Goal: Information Seeking & Learning: Learn about a topic

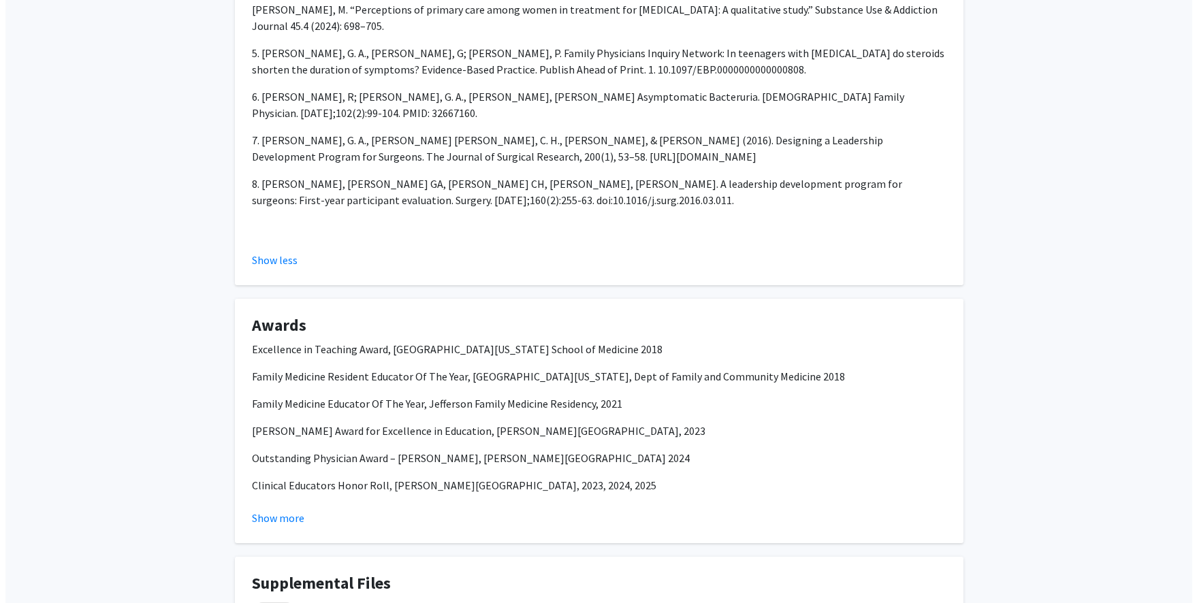
scroll to position [1310, 0]
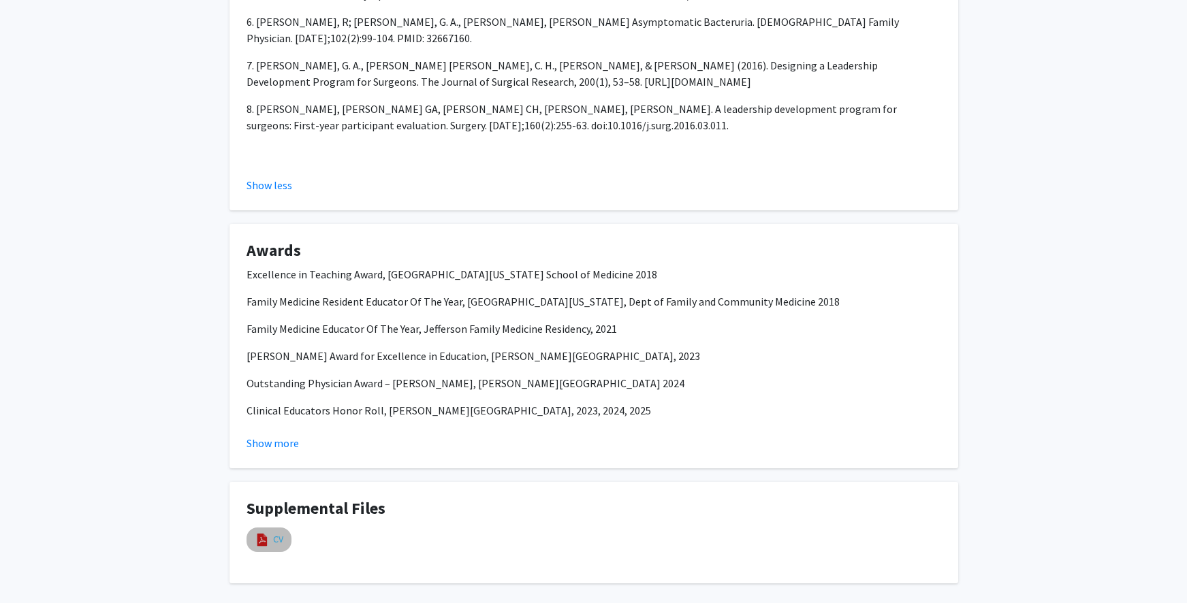
click at [279, 533] on link "CV" at bounding box center [278, 540] width 10 height 14
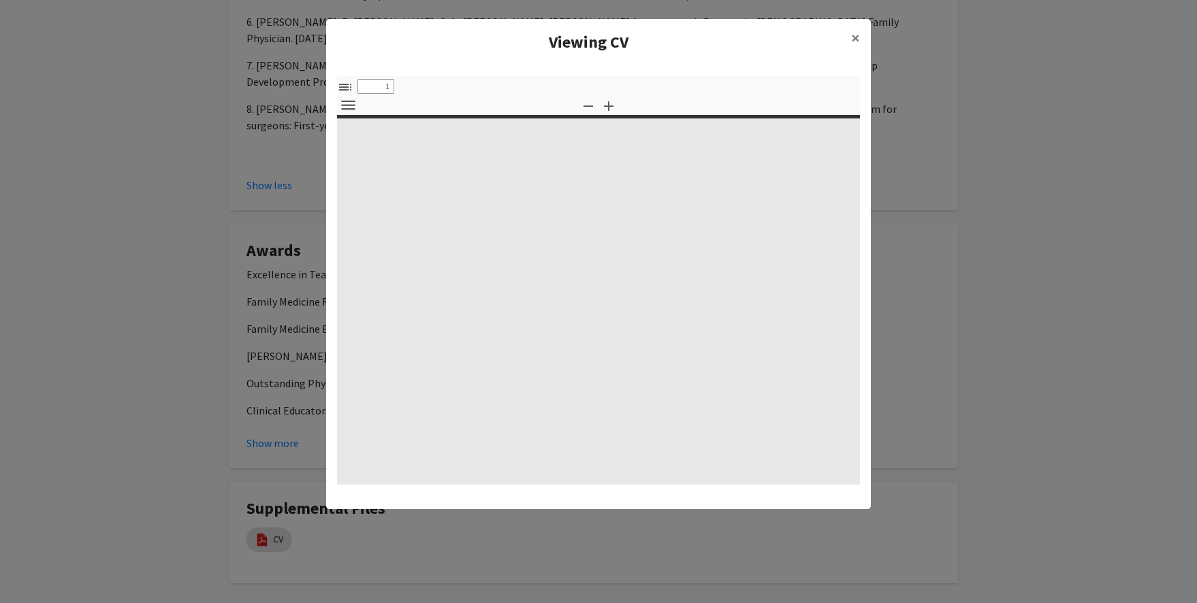
select select "custom"
type input "0"
select select "custom"
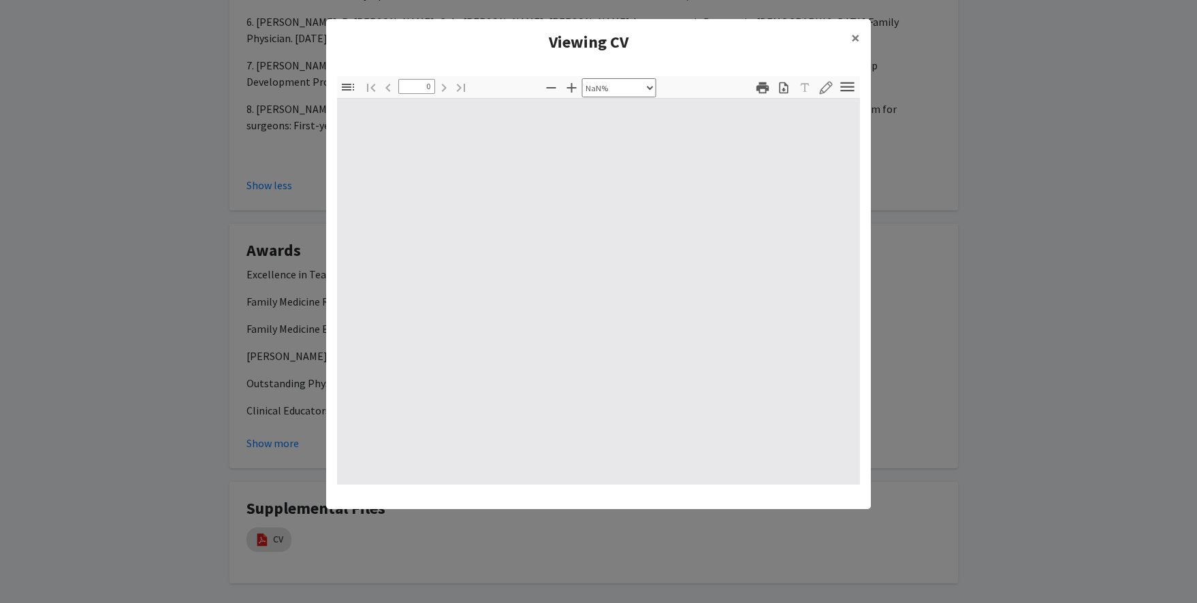
type input "1"
select select "auto"
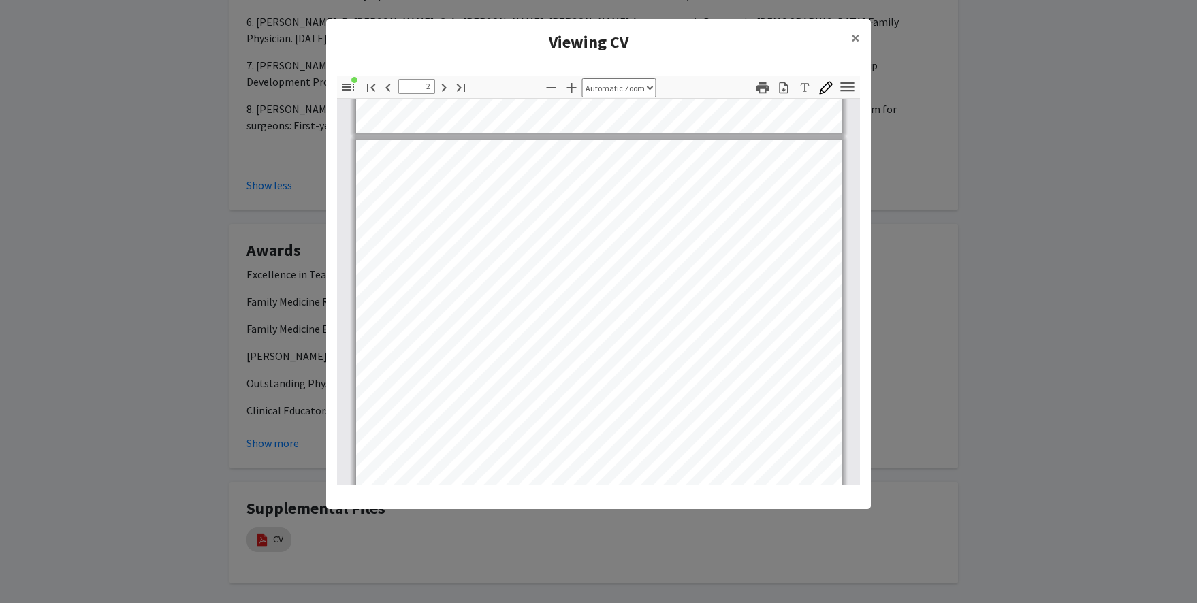
scroll to position [586, 0]
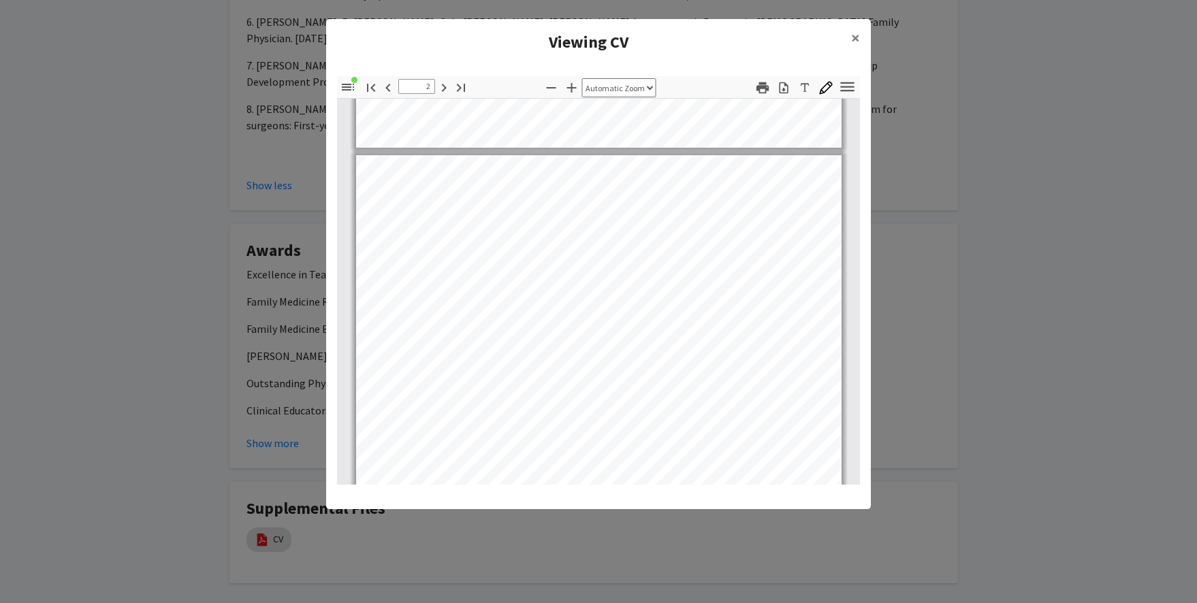
type input "1"
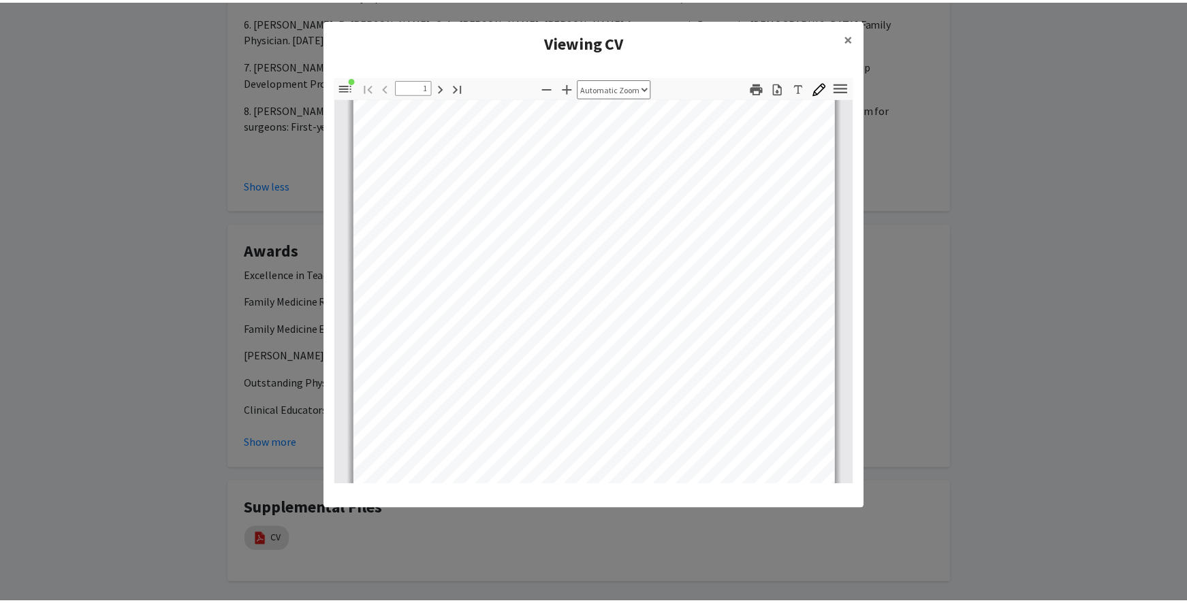
scroll to position [174, 0]
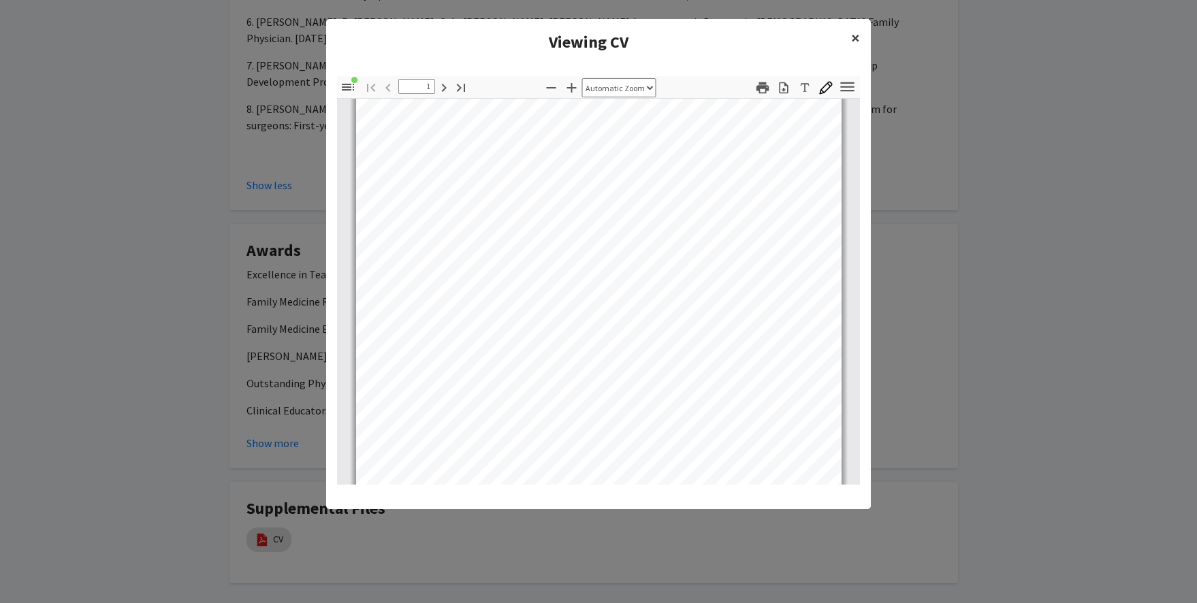
click at [855, 40] on span "×" at bounding box center [855, 37] width 9 height 21
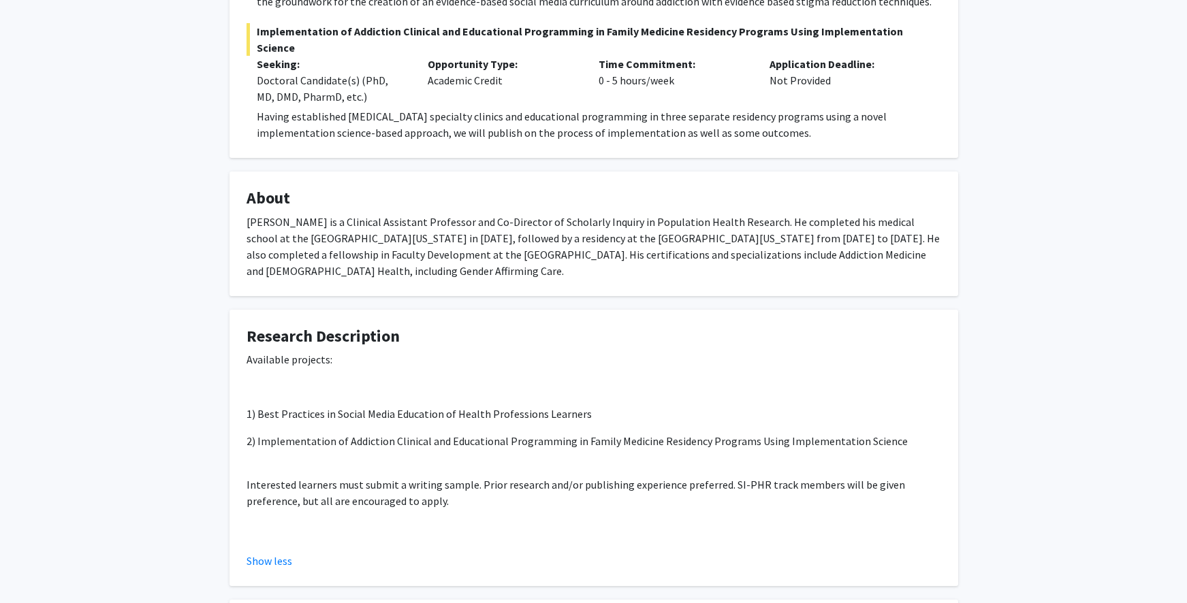
scroll to position [603, 0]
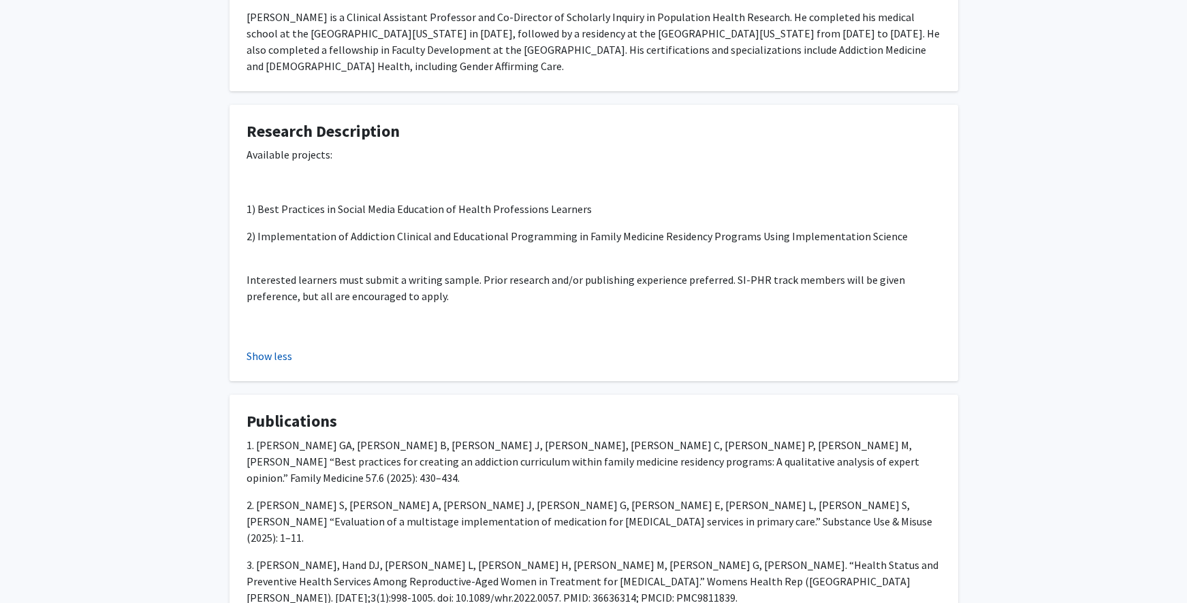
click at [260, 351] on button "Show less" at bounding box center [270, 356] width 46 height 16
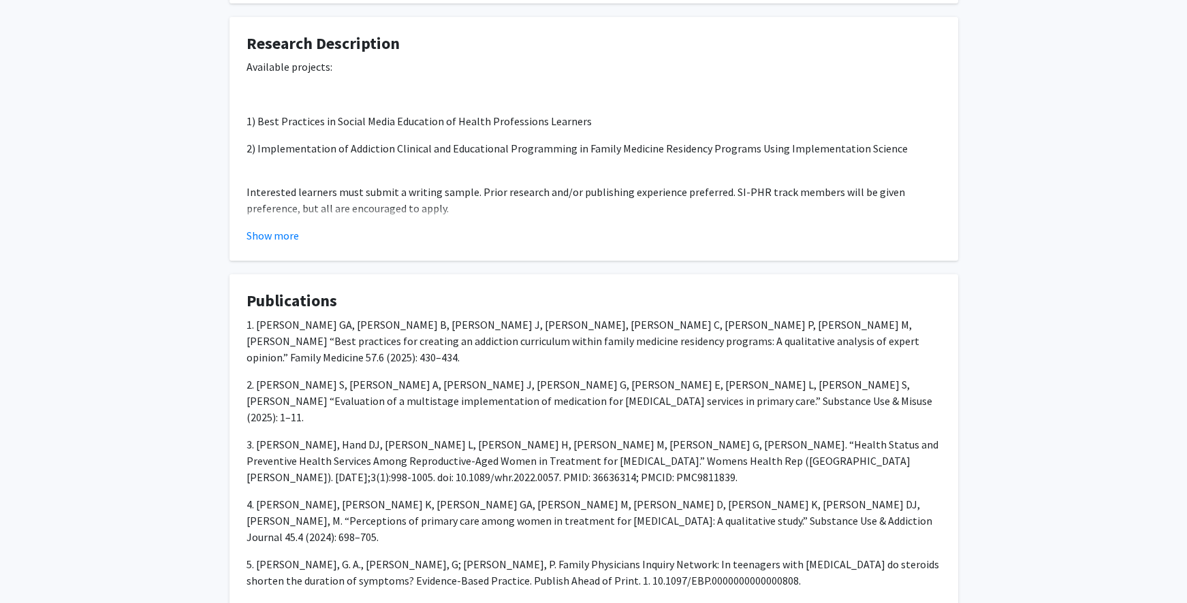
scroll to position [692, 0]
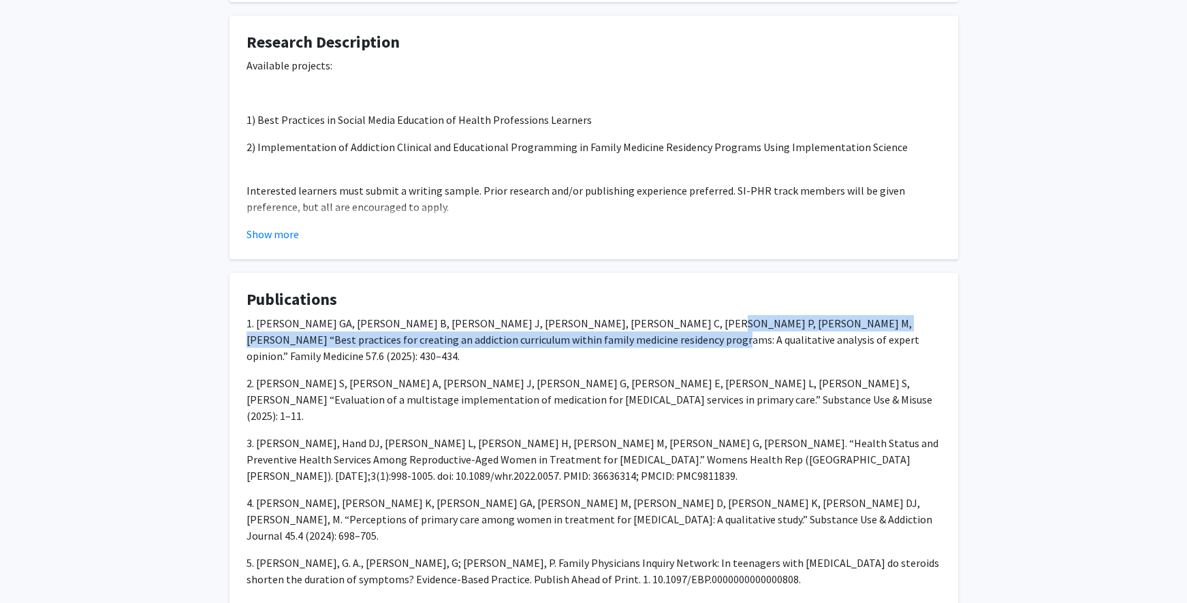
drag, startPoint x: 646, startPoint y: 324, endPoint x: 559, endPoint y: 342, distance: 89.0
click at [559, 342] on p "1. [PERSON_NAME] GA, [PERSON_NAME] B, [PERSON_NAME] J, [PERSON_NAME], [PERSON_N…" at bounding box center [594, 339] width 695 height 49
copy p "Best practices for creating an addiction curriculum within family medicine resi…"
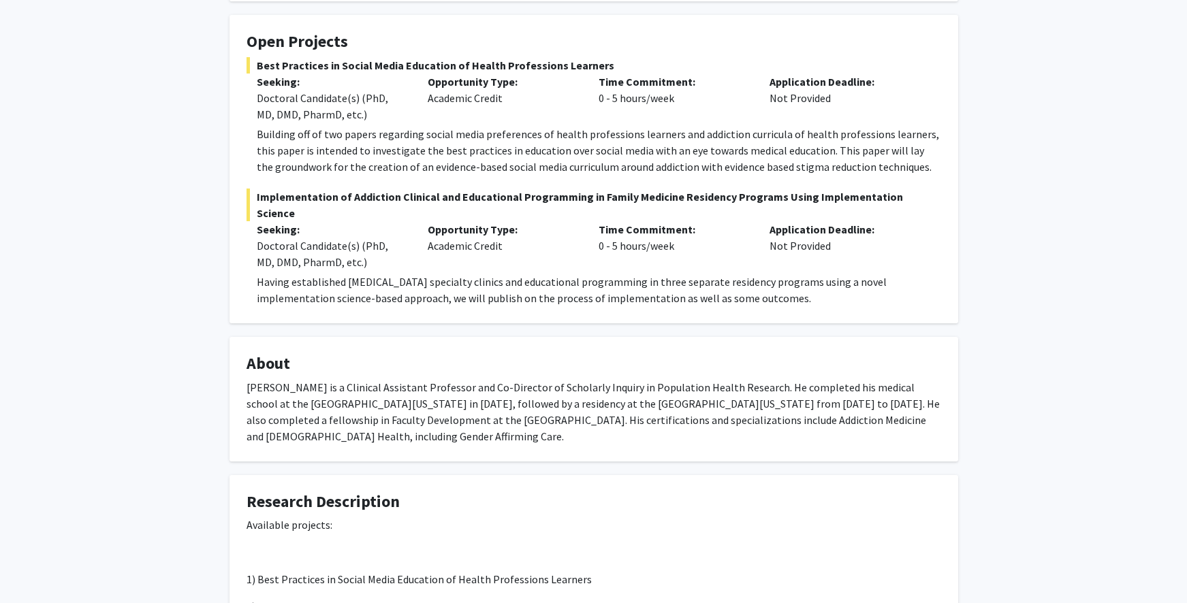
scroll to position [0, 0]
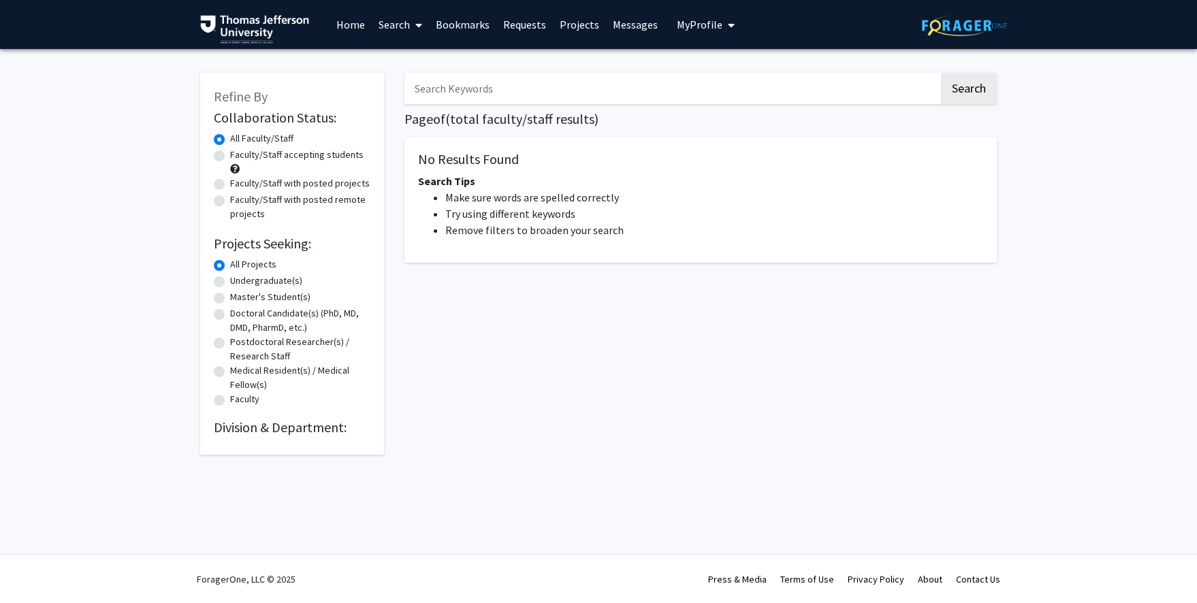
click at [458, 89] on input "Search Keywords" at bounding box center [672, 88] width 535 height 31
type input "addiction"
click at [941, 73] on button "Search" at bounding box center [969, 88] width 56 height 31
click at [966, 76] on button "Search" at bounding box center [969, 88] width 56 height 31
click at [964, 76] on button "Search" at bounding box center [969, 88] width 56 height 31
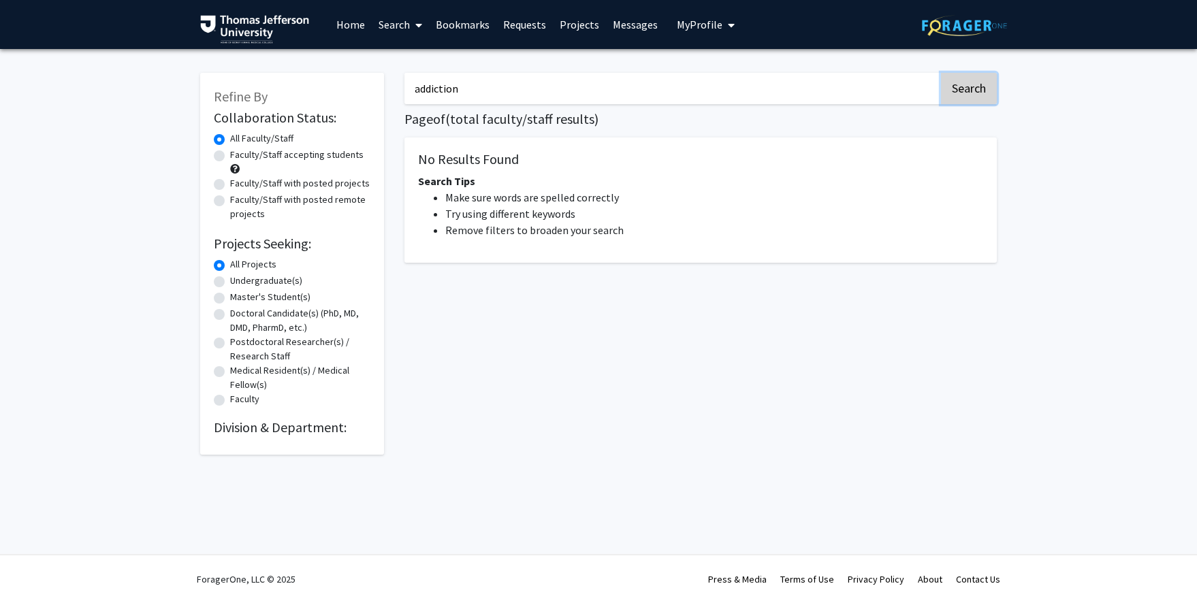
click at [964, 76] on button "Search" at bounding box center [969, 88] width 56 height 31
click at [379, 26] on link "Search" at bounding box center [400, 25] width 57 height 48
click at [350, 30] on link "Home" at bounding box center [351, 25] width 42 height 48
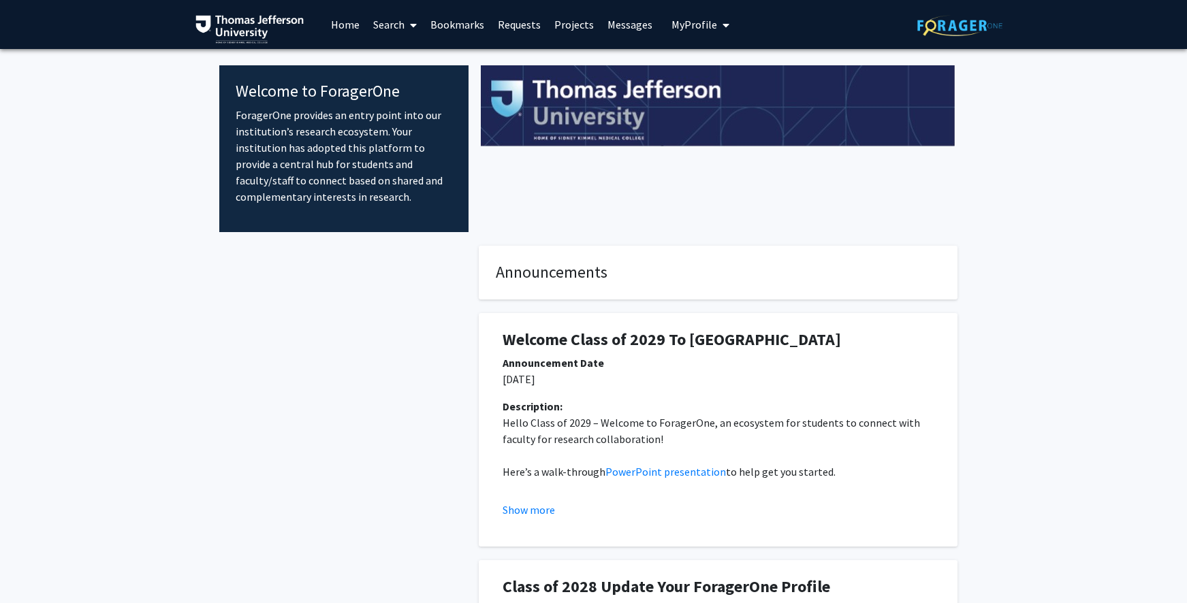
click at [397, 35] on link "Search" at bounding box center [394, 25] width 57 height 48
click at [398, 69] on span "Faculty/Staff" at bounding box center [416, 62] width 100 height 27
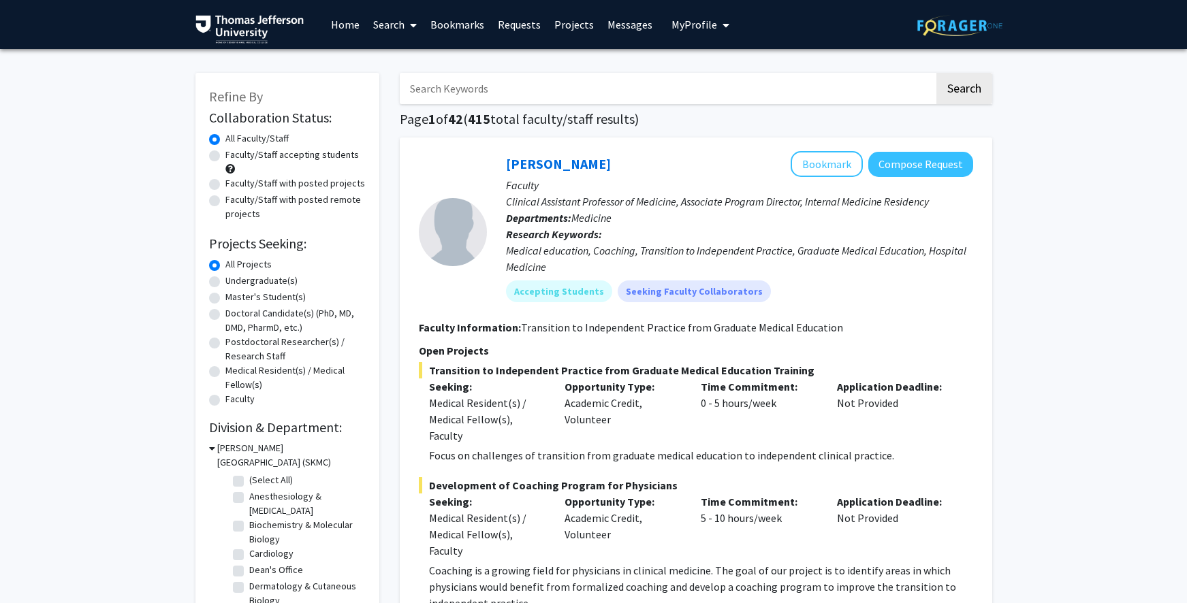
click at [508, 101] on input "Search Keywords" at bounding box center [667, 88] width 535 height 31
click at [937, 73] on button "Search" at bounding box center [965, 88] width 56 height 31
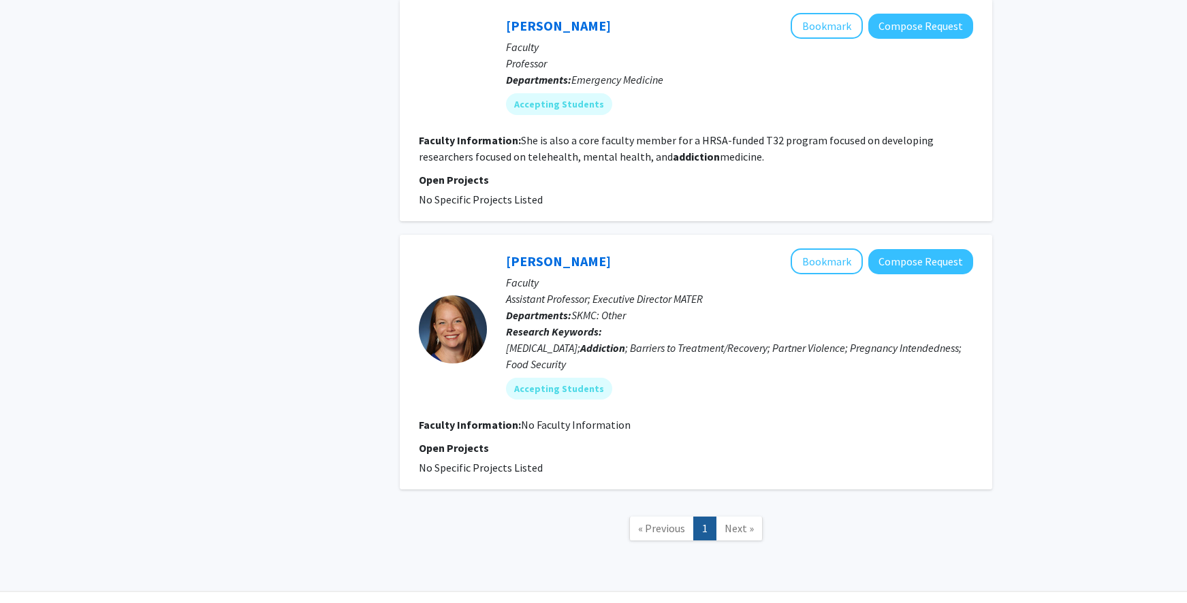
scroll to position [2016, 0]
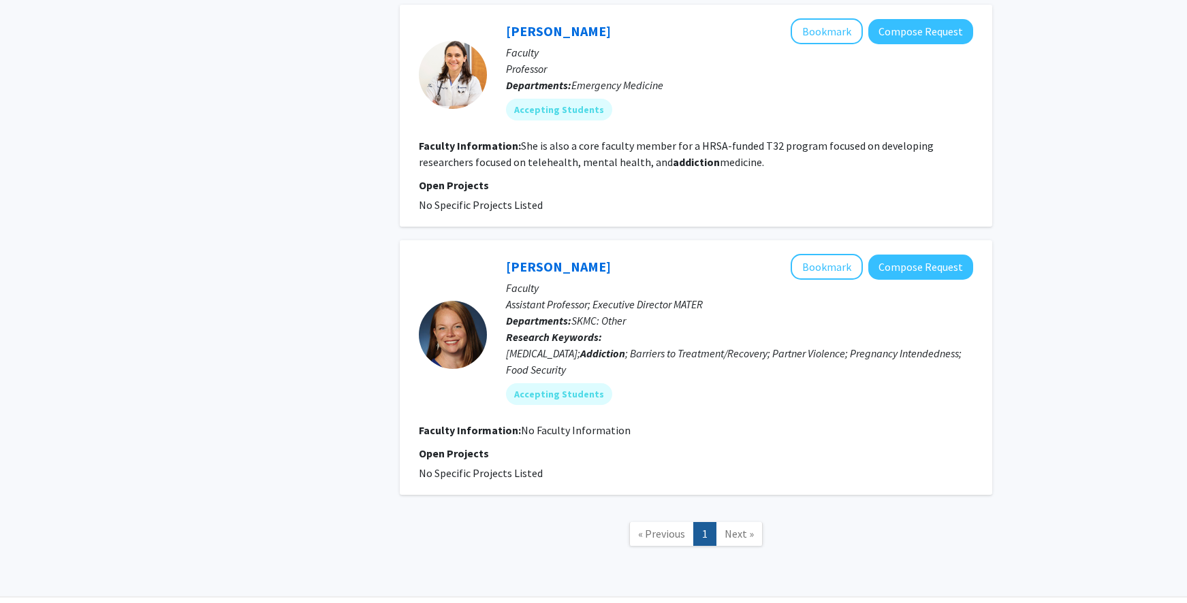
click at [739, 527] on span "Next »" at bounding box center [739, 534] width 29 height 14
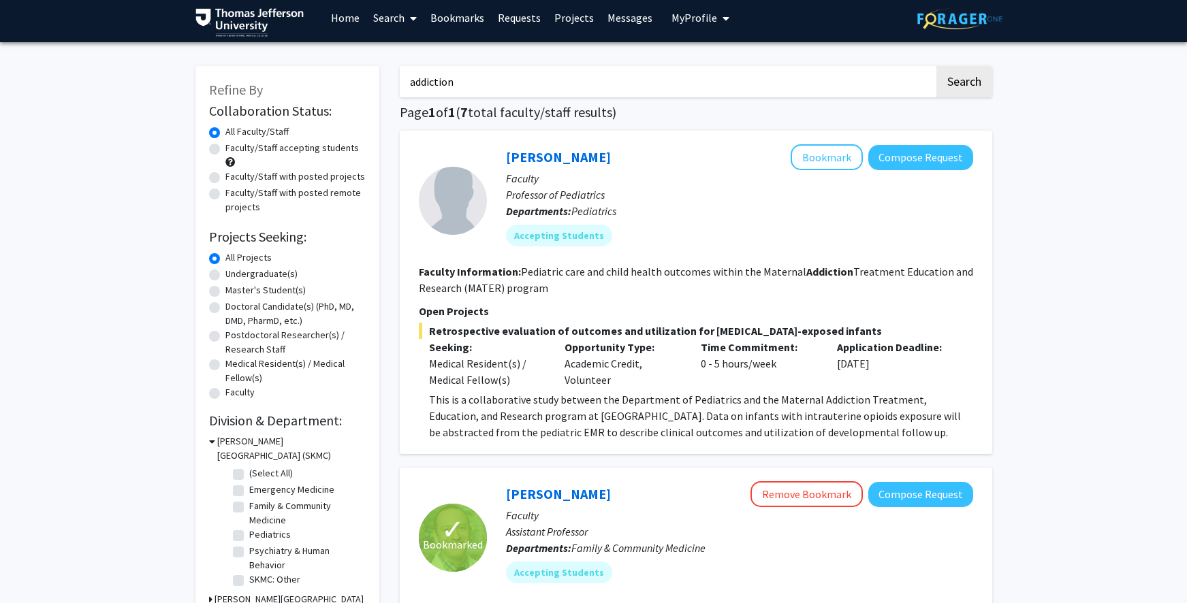
scroll to position [0, 0]
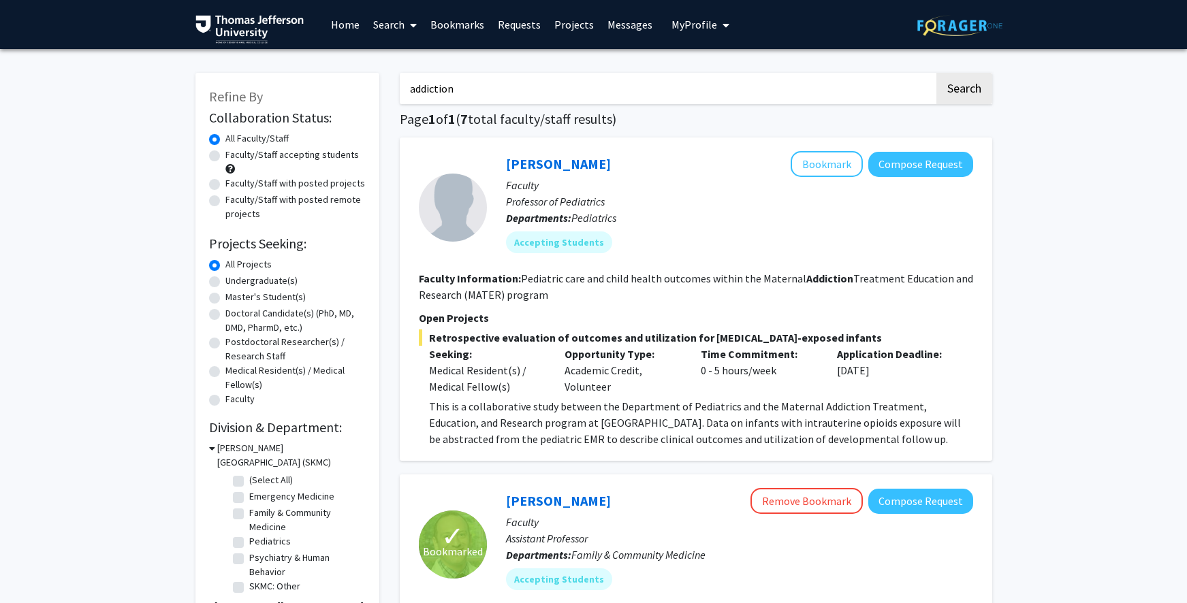
click at [544, 78] on input "addiction" at bounding box center [667, 88] width 535 height 31
click at [543, 80] on input "addiction" at bounding box center [667, 88] width 535 height 31
click at [937, 73] on button "Search" at bounding box center [965, 88] width 56 height 31
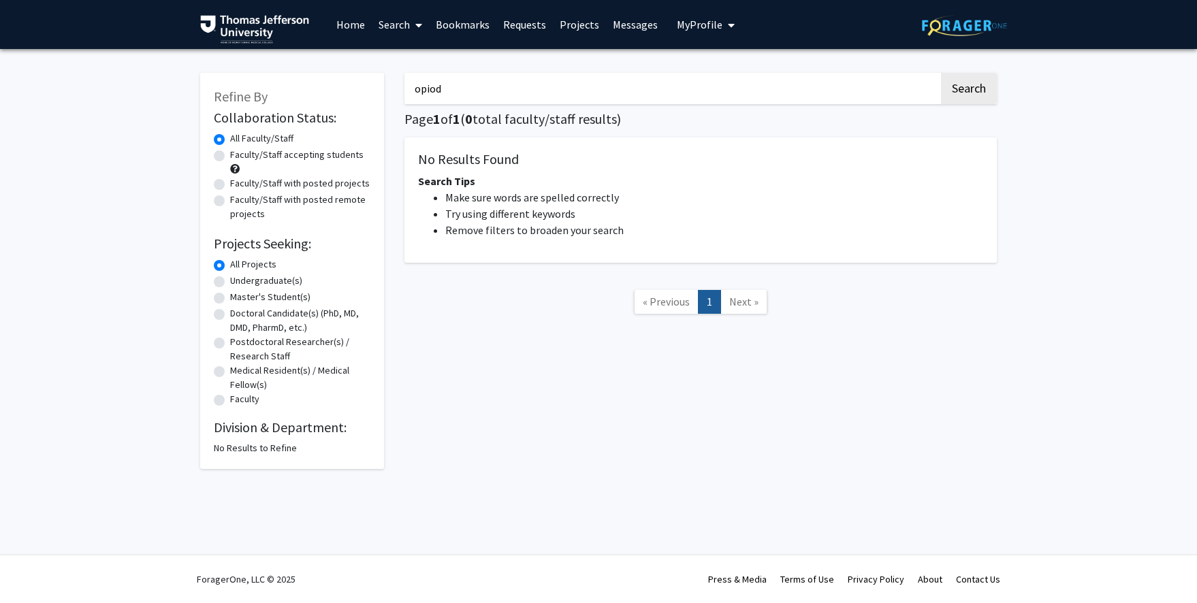
click at [430, 89] on input "opiod" at bounding box center [672, 88] width 535 height 31
click at [434, 88] on input "opiod" at bounding box center [672, 88] width 535 height 31
type input "[MEDICAL_DATA]"
click at [941, 73] on button "Search" at bounding box center [969, 88] width 56 height 31
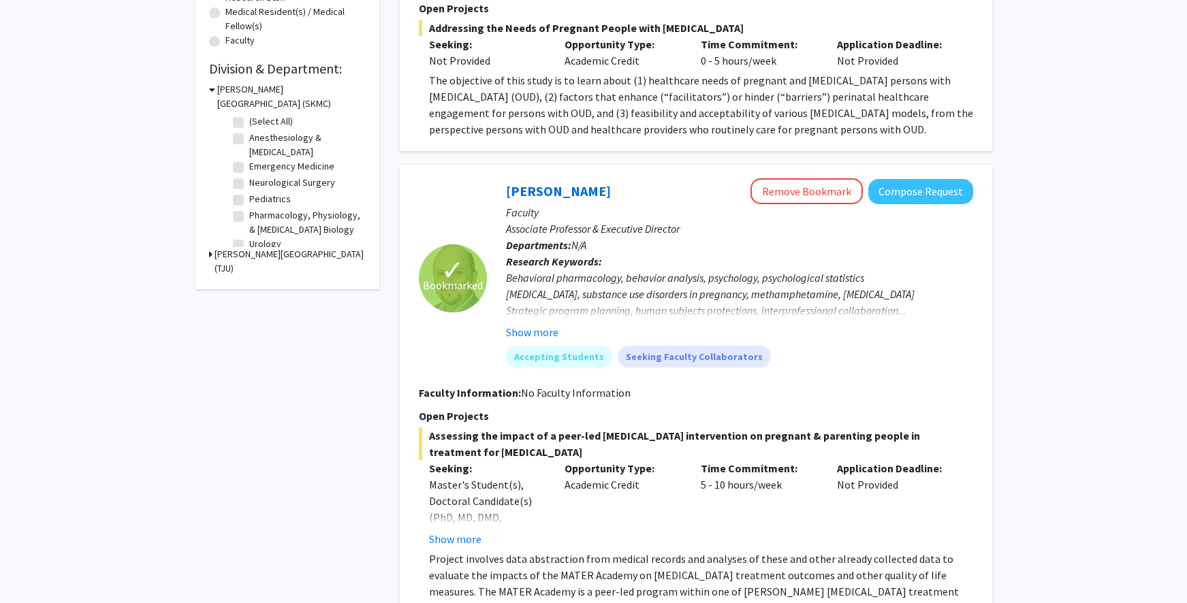
scroll to position [503, 0]
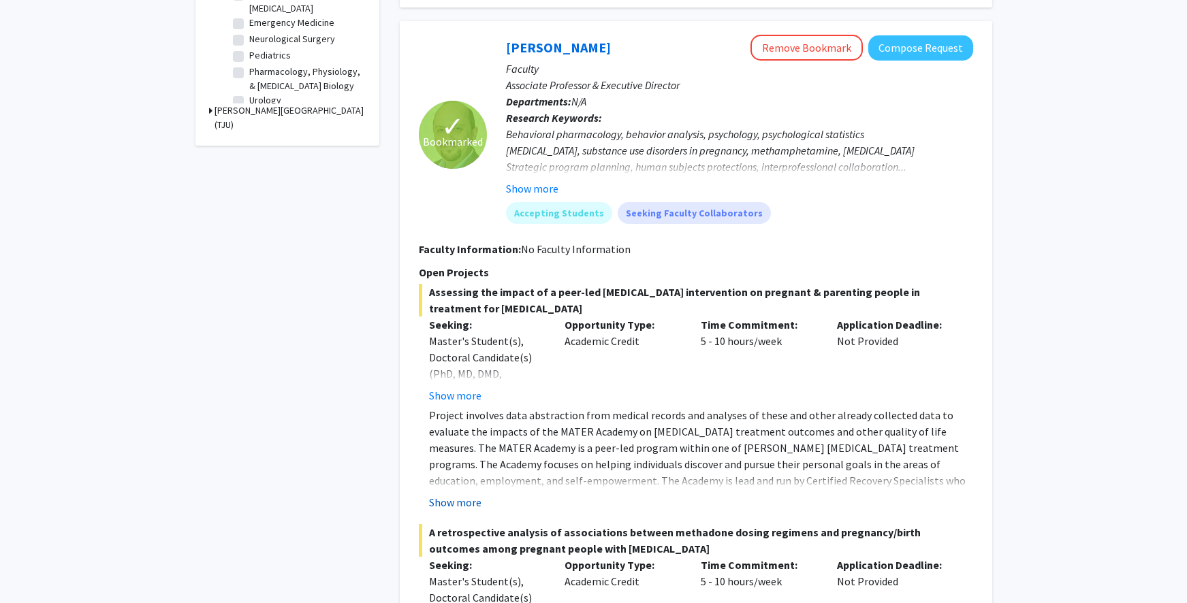
click at [472, 494] on button "Show more" at bounding box center [455, 502] width 52 height 16
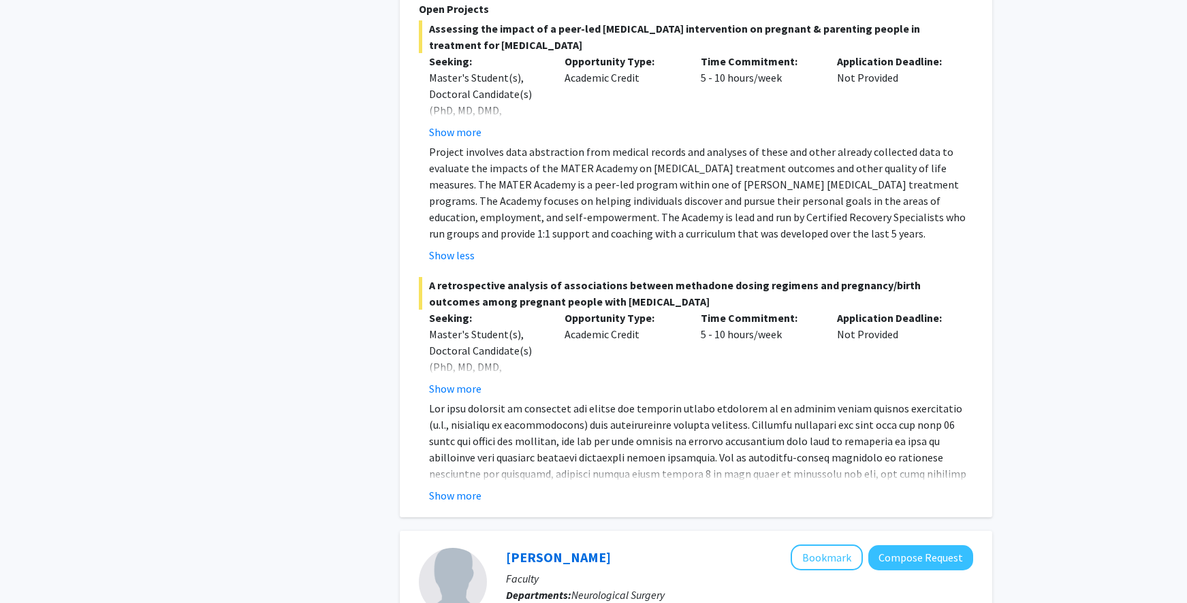
scroll to position [773, 0]
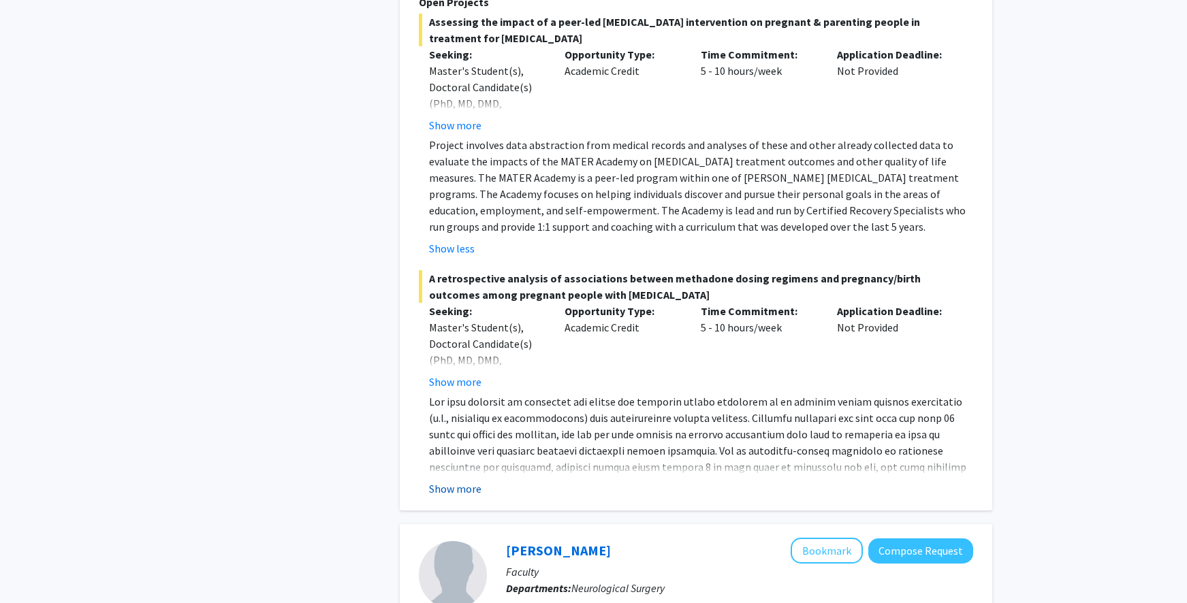
click at [462, 481] on button "Show more" at bounding box center [455, 489] width 52 height 16
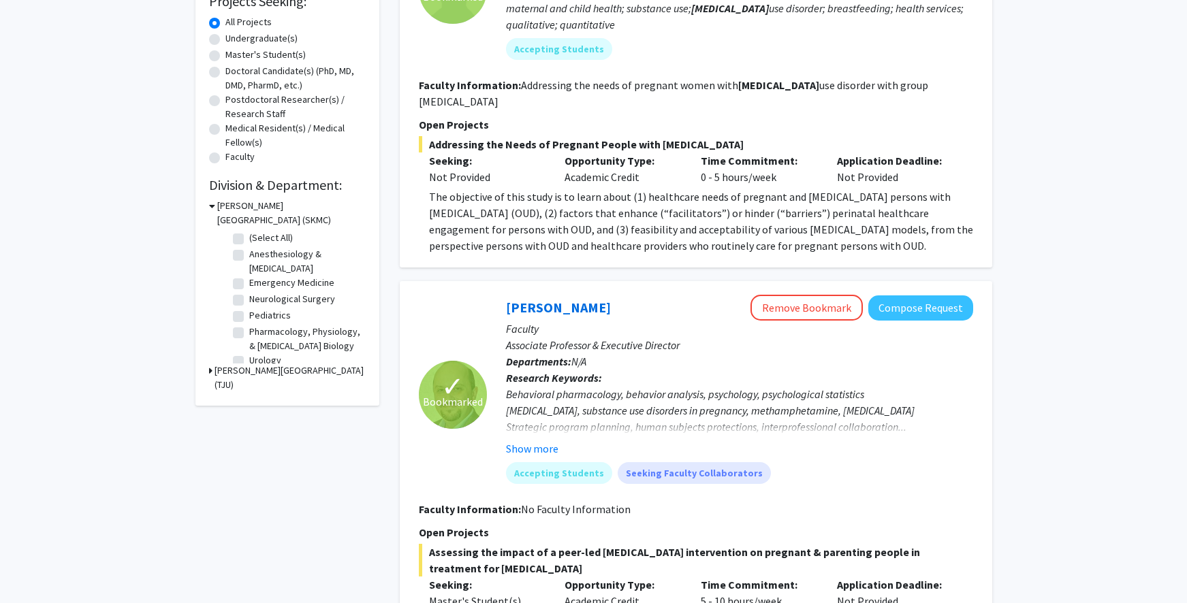
scroll to position [75, 0]
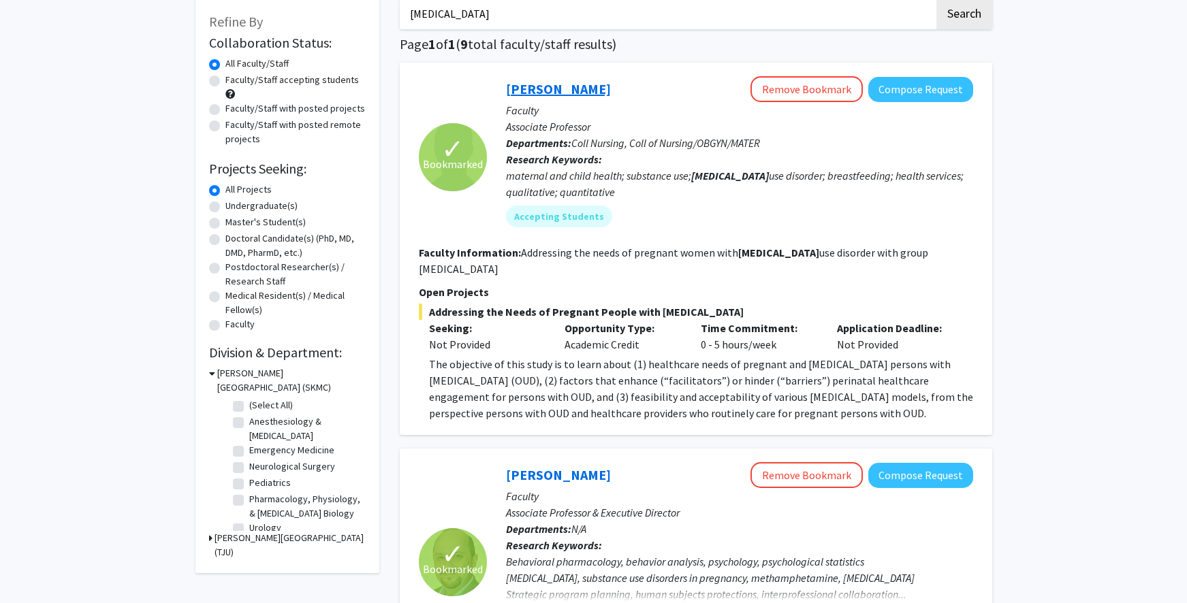
click at [560, 89] on link "[PERSON_NAME]" at bounding box center [558, 88] width 105 height 17
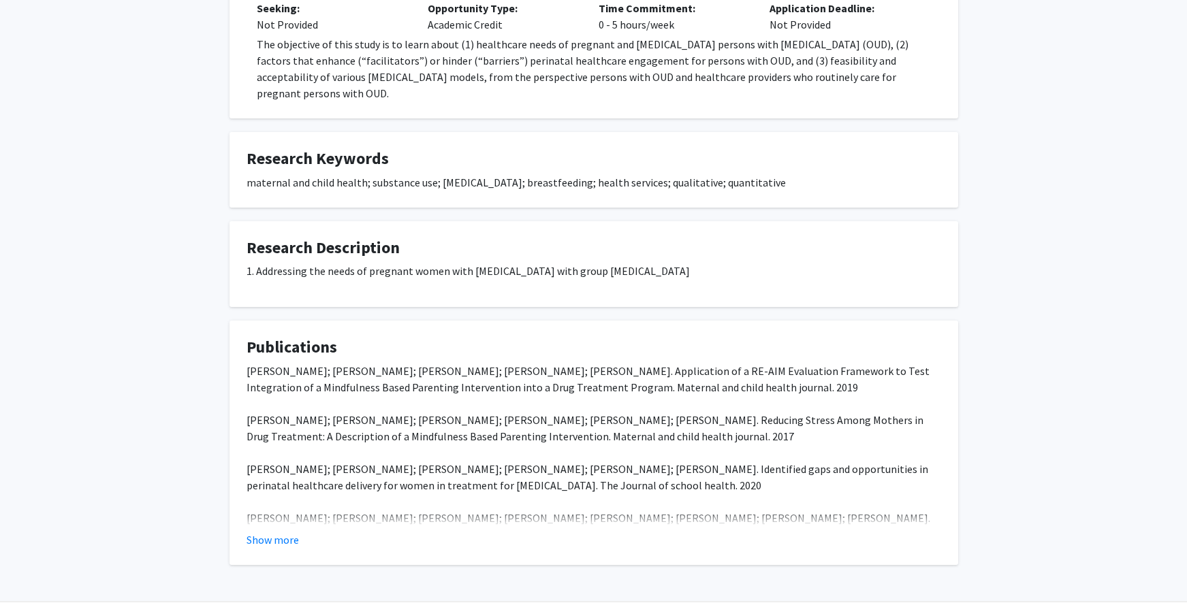
scroll to position [336, 0]
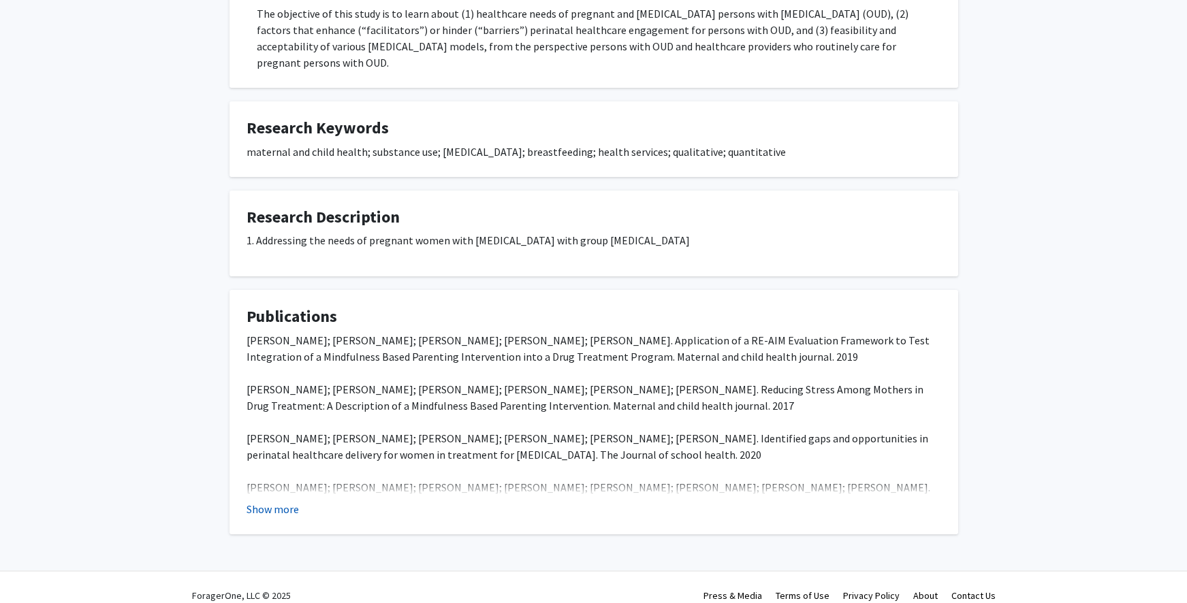
click at [262, 501] on button "Show more" at bounding box center [273, 509] width 52 height 16
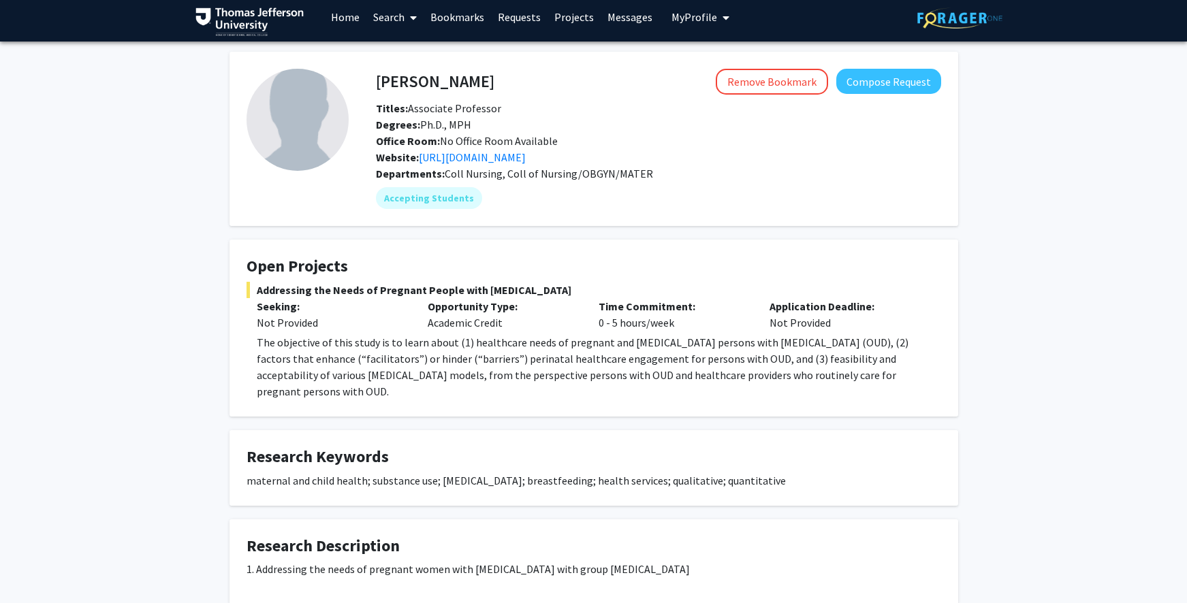
scroll to position [0, 0]
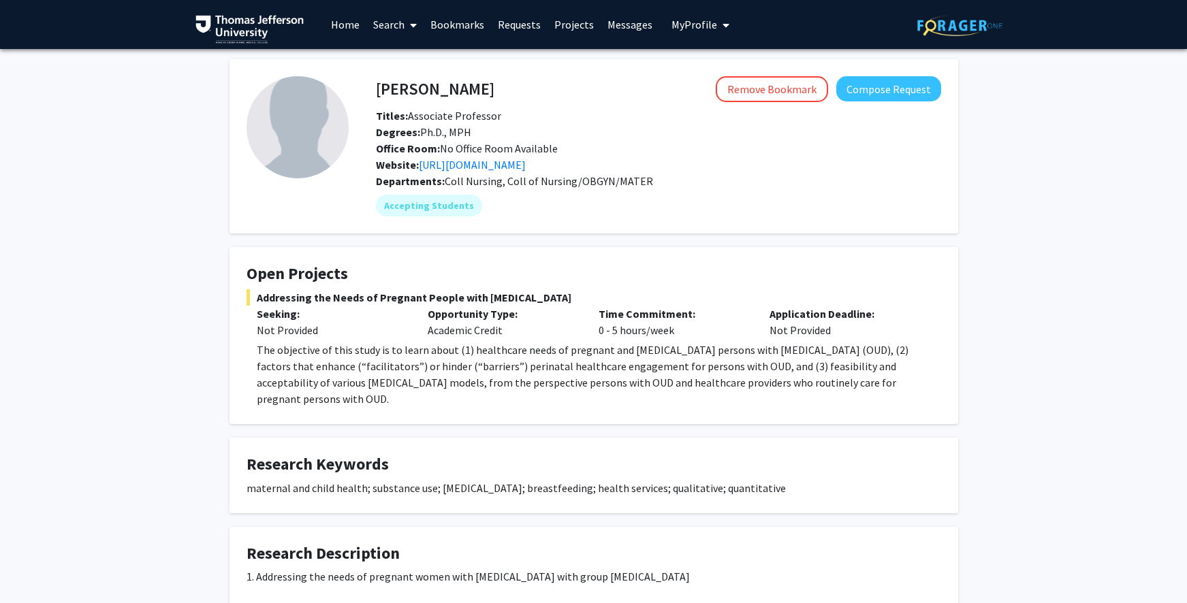
click at [406, 22] on span at bounding box center [411, 25] width 12 height 48
click at [396, 64] on span "Faculty/Staff" at bounding box center [416, 62] width 100 height 27
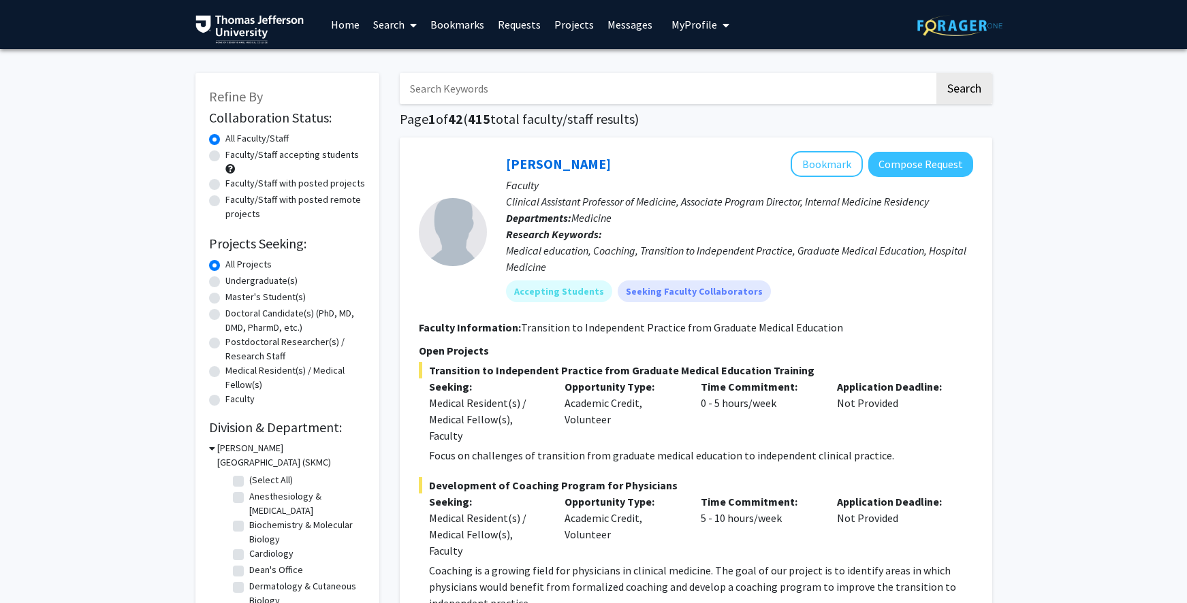
click at [471, 95] on input "Search Keywords" at bounding box center [667, 88] width 535 height 31
type input "addiction"
click at [960, 95] on button "Search" at bounding box center [965, 88] width 56 height 31
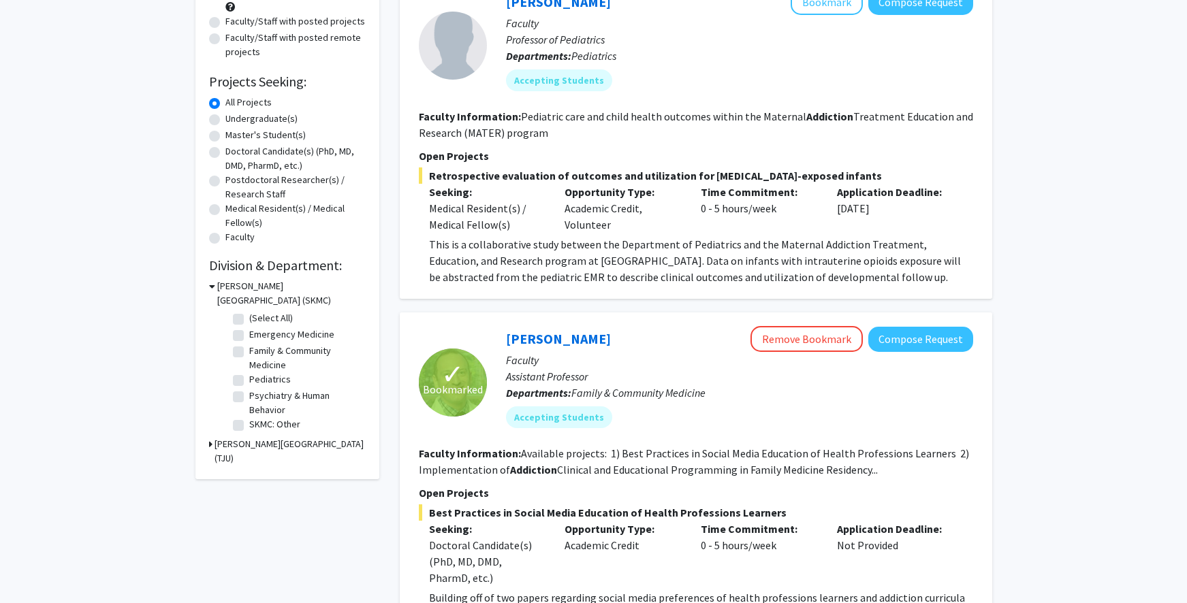
scroll to position [269, 0]
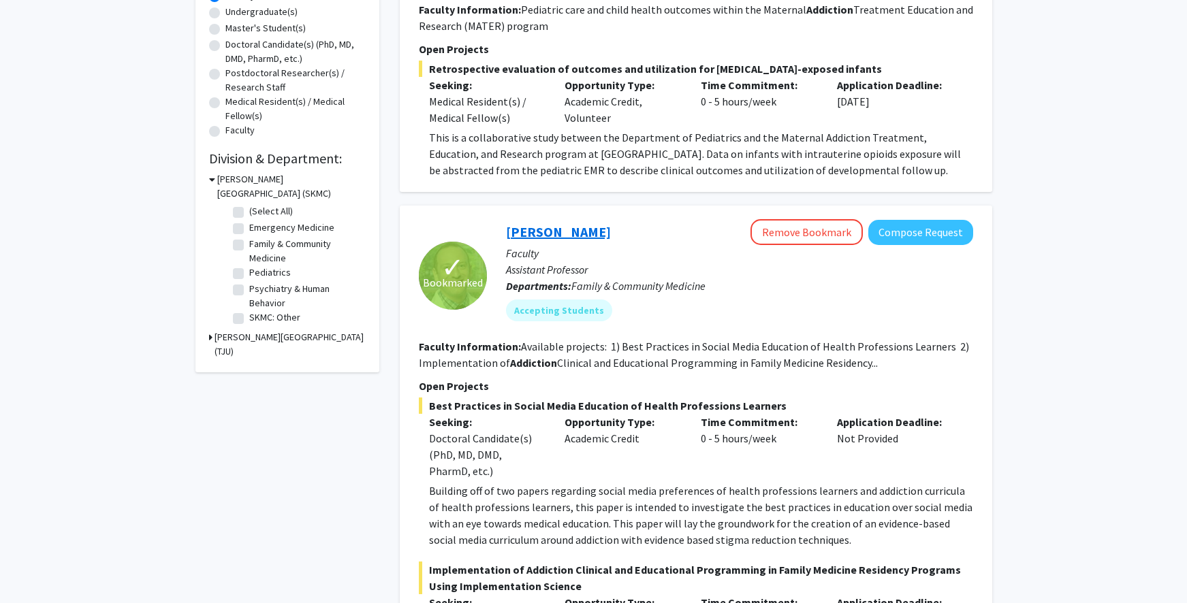
click at [558, 229] on link "[PERSON_NAME]" at bounding box center [558, 231] width 105 height 17
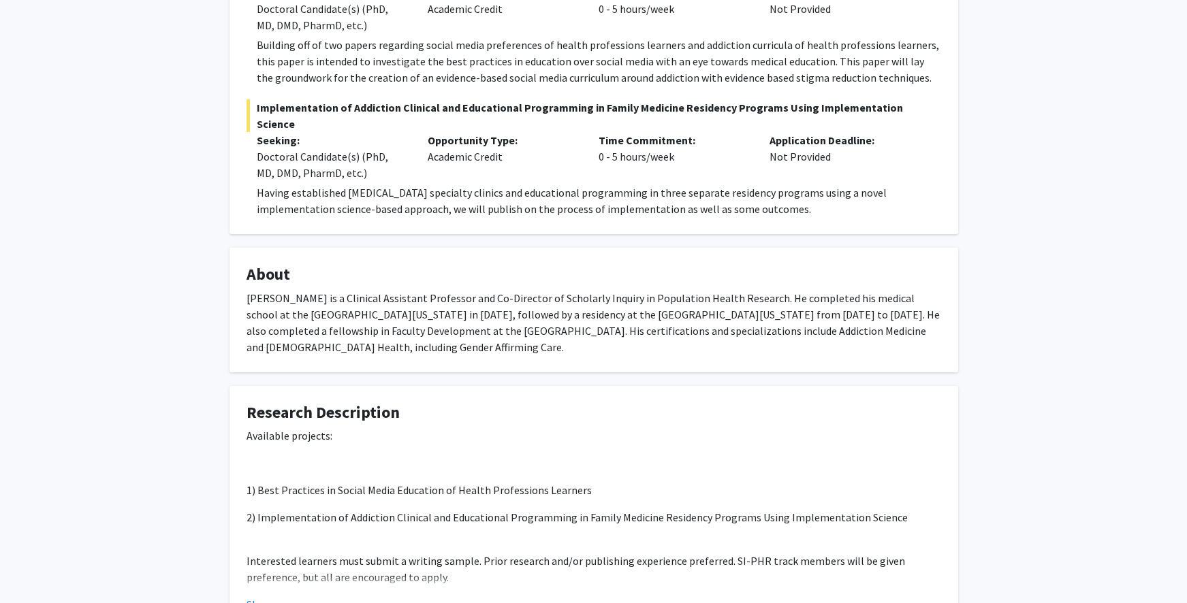
scroll to position [467, 0]
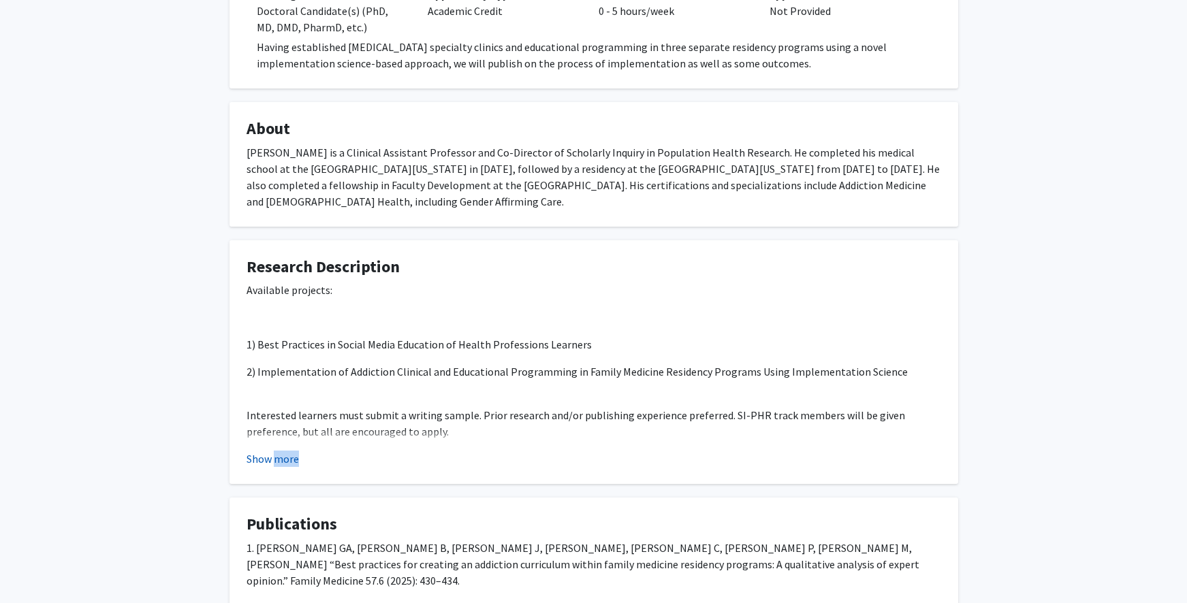
click at [262, 462] on button "Show more" at bounding box center [273, 459] width 52 height 16
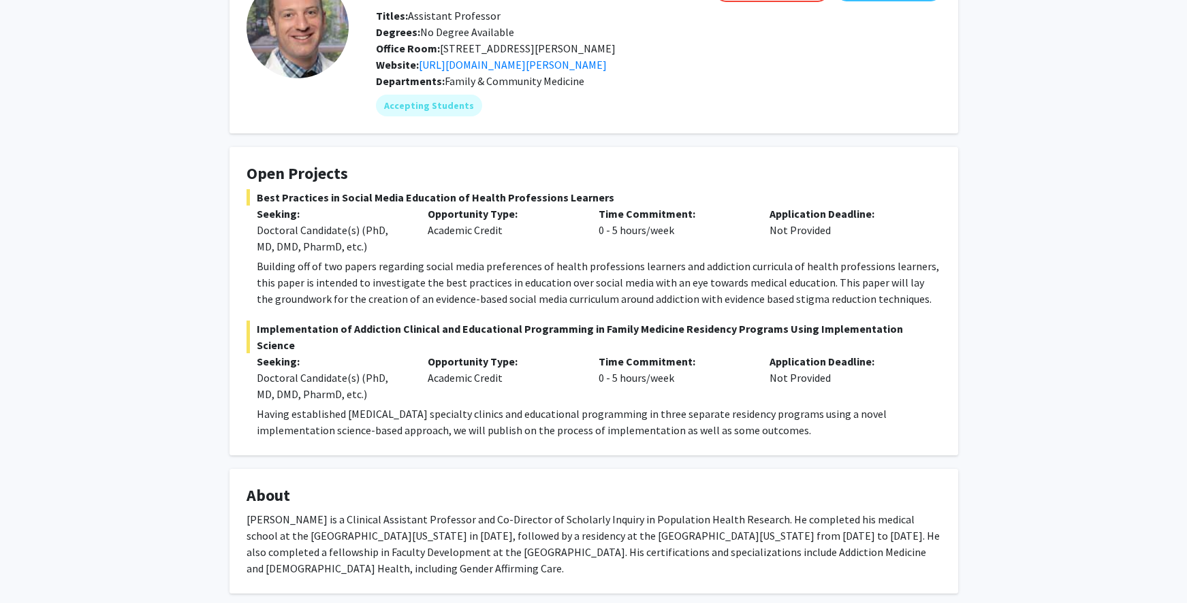
scroll to position [0, 0]
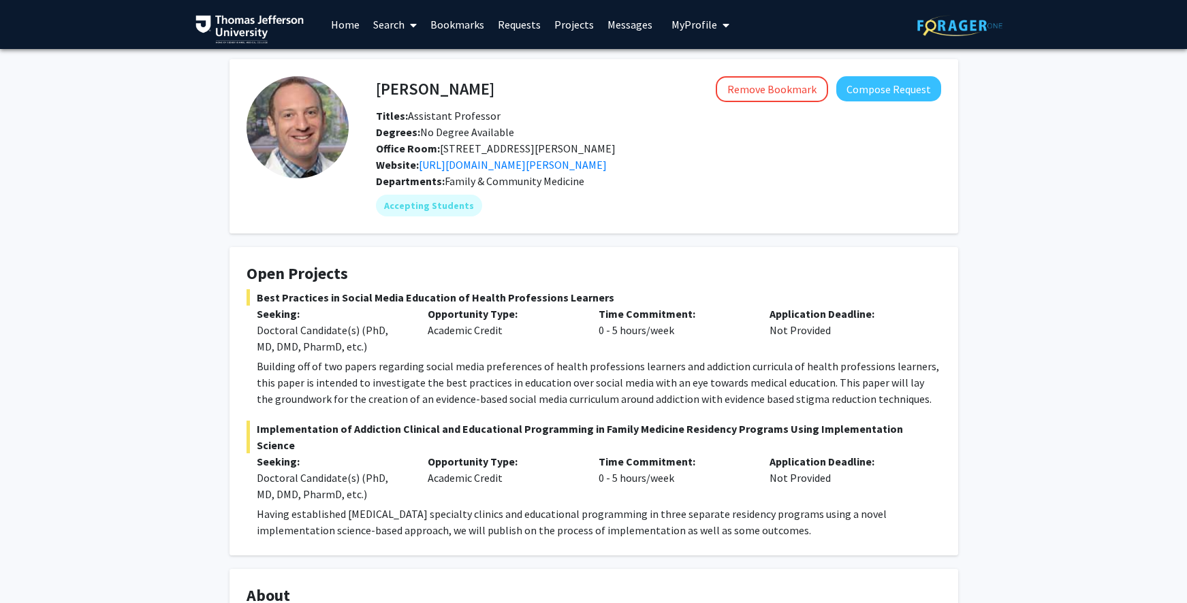
click at [395, 18] on link "Search" at bounding box center [394, 25] width 57 height 48
click at [410, 68] on span "Faculty/Staff" at bounding box center [416, 62] width 100 height 27
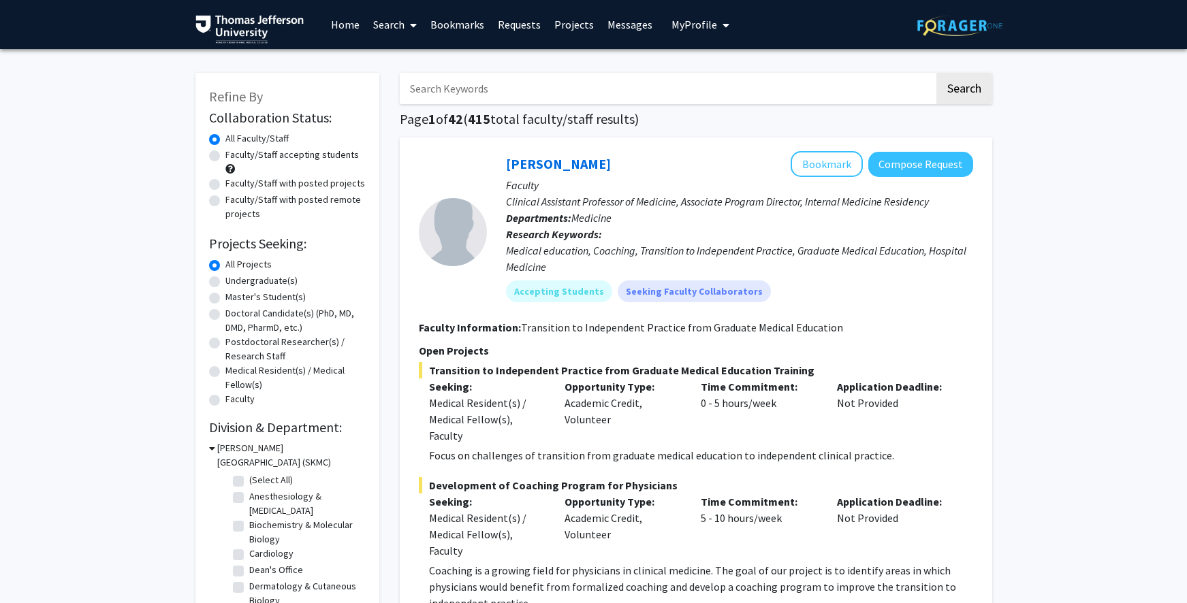
click at [433, 80] on input "Search Keywords" at bounding box center [667, 88] width 535 height 31
type input "short"
click at [937, 73] on button "Search" at bounding box center [965, 88] width 56 height 31
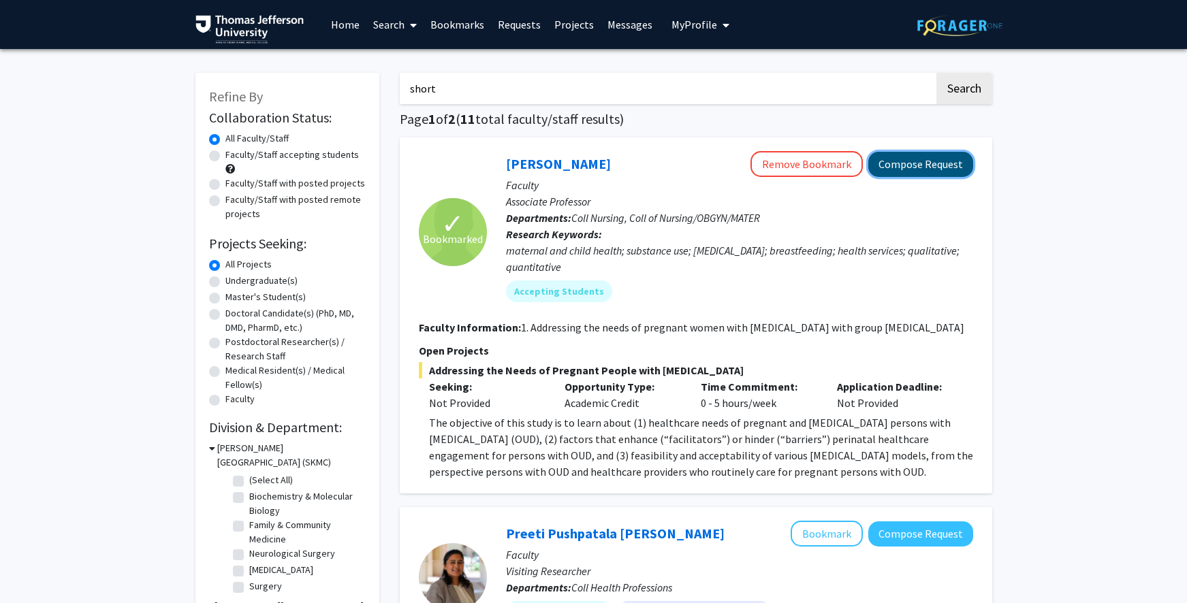
click at [964, 166] on button "Compose Request" at bounding box center [920, 164] width 105 height 25
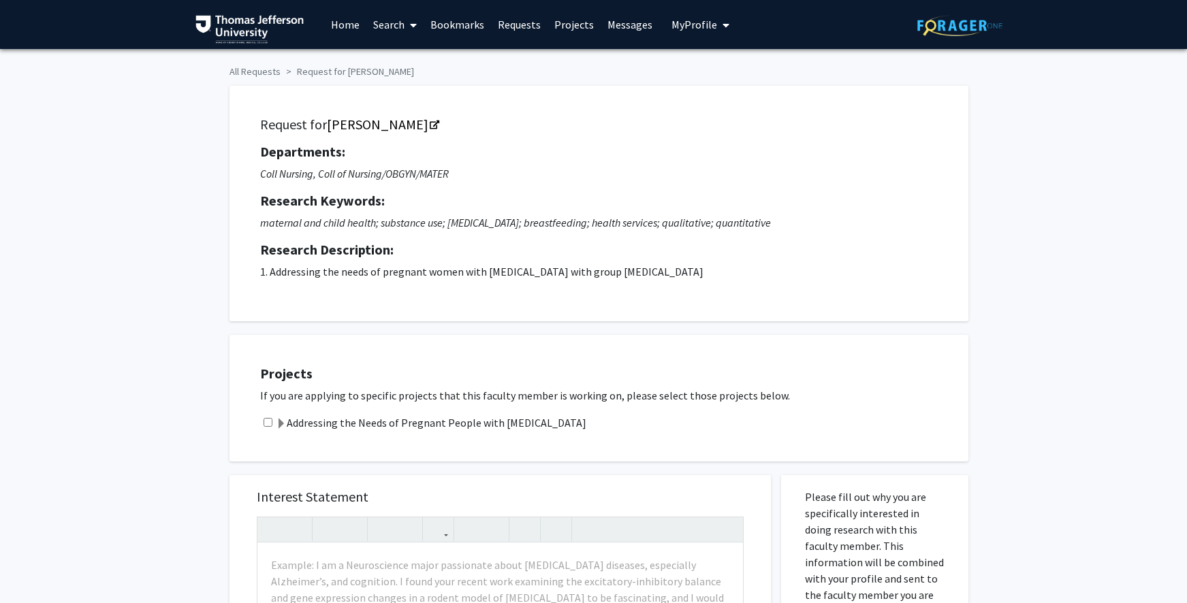
click at [345, 25] on link "Home" at bounding box center [345, 25] width 42 height 48
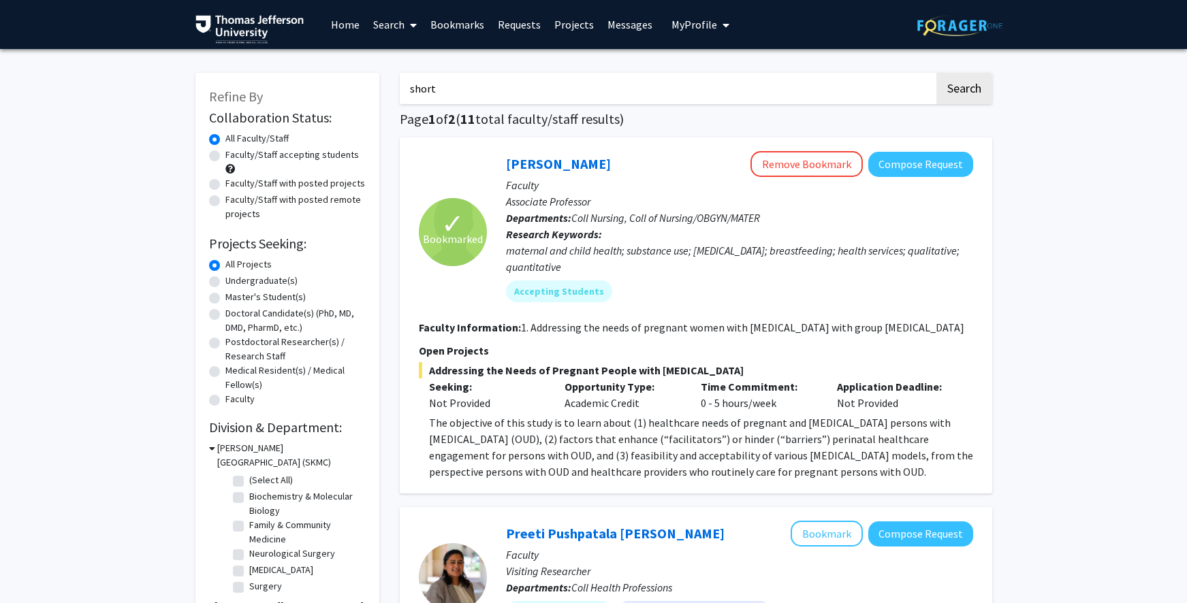
click at [503, 95] on input "short" at bounding box center [667, 88] width 535 height 31
type input "addiction"
click at [937, 73] on button "Search" at bounding box center [965, 88] width 56 height 31
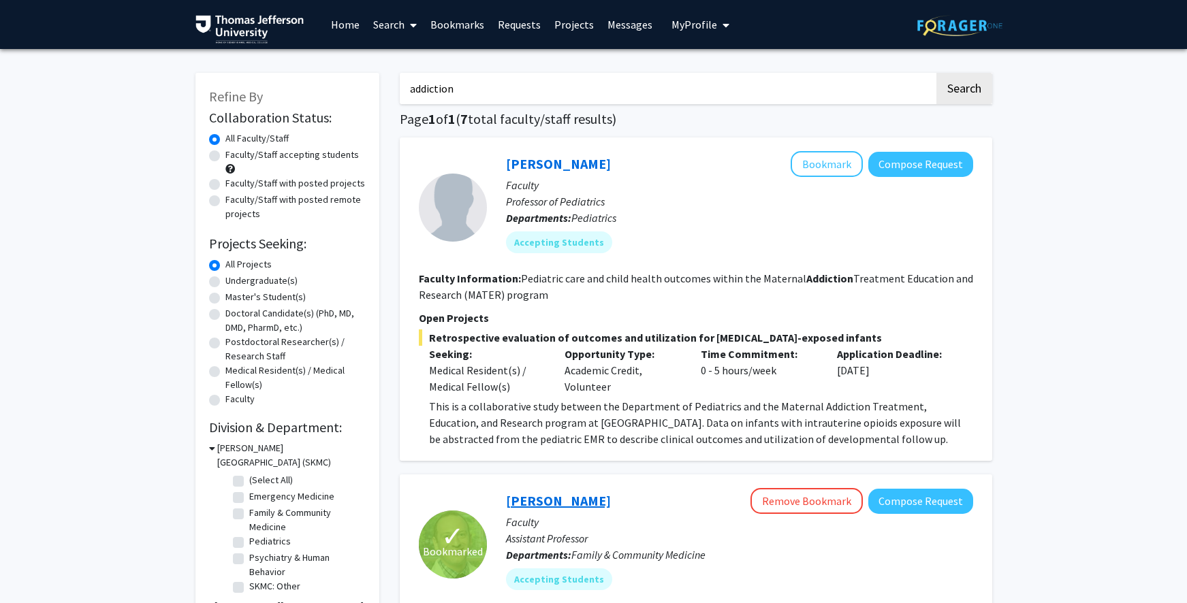
click at [561, 499] on link "[PERSON_NAME]" at bounding box center [558, 500] width 105 height 17
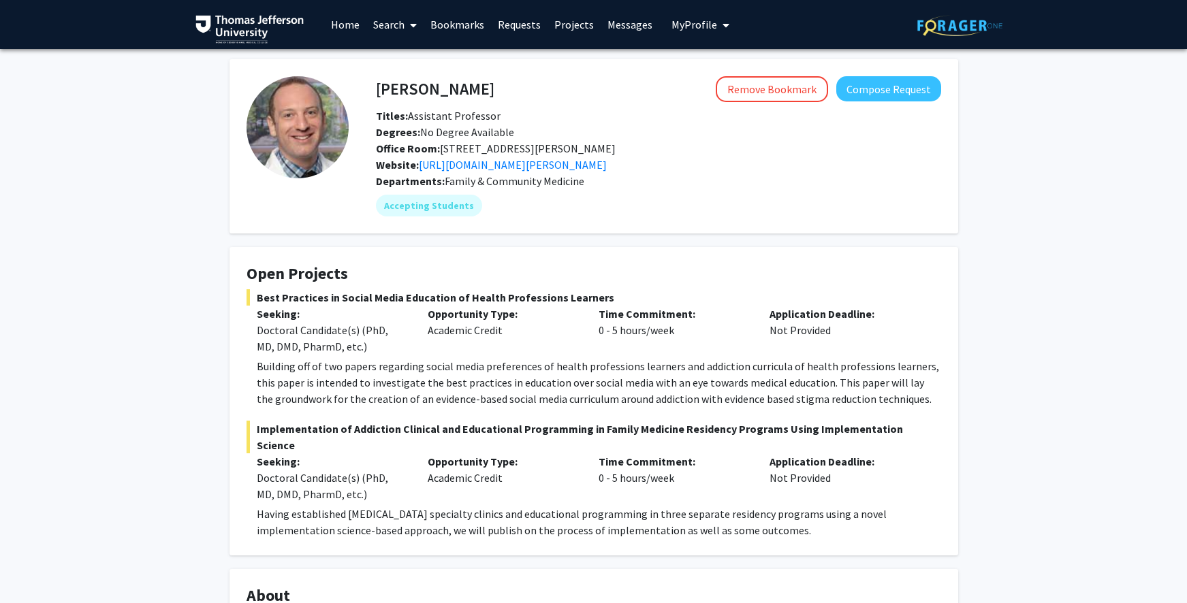
click at [416, 37] on span at bounding box center [411, 25] width 12 height 48
click at [411, 67] on span "Faculty/Staff" at bounding box center [416, 62] width 100 height 27
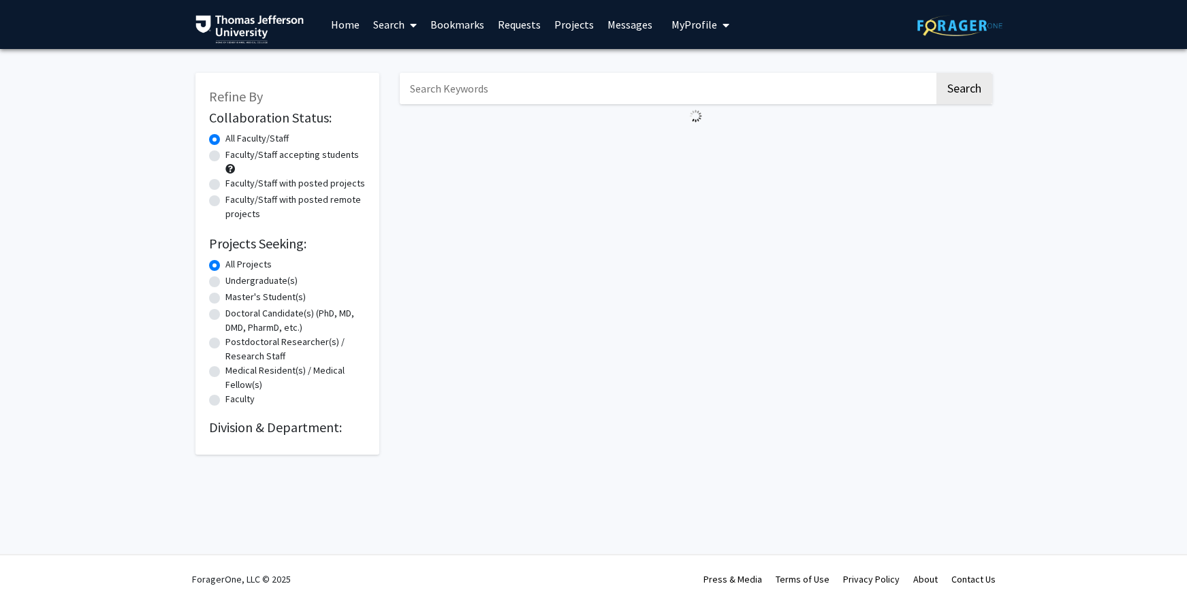
click at [537, 97] on input "Search Keywords" at bounding box center [667, 88] width 535 height 31
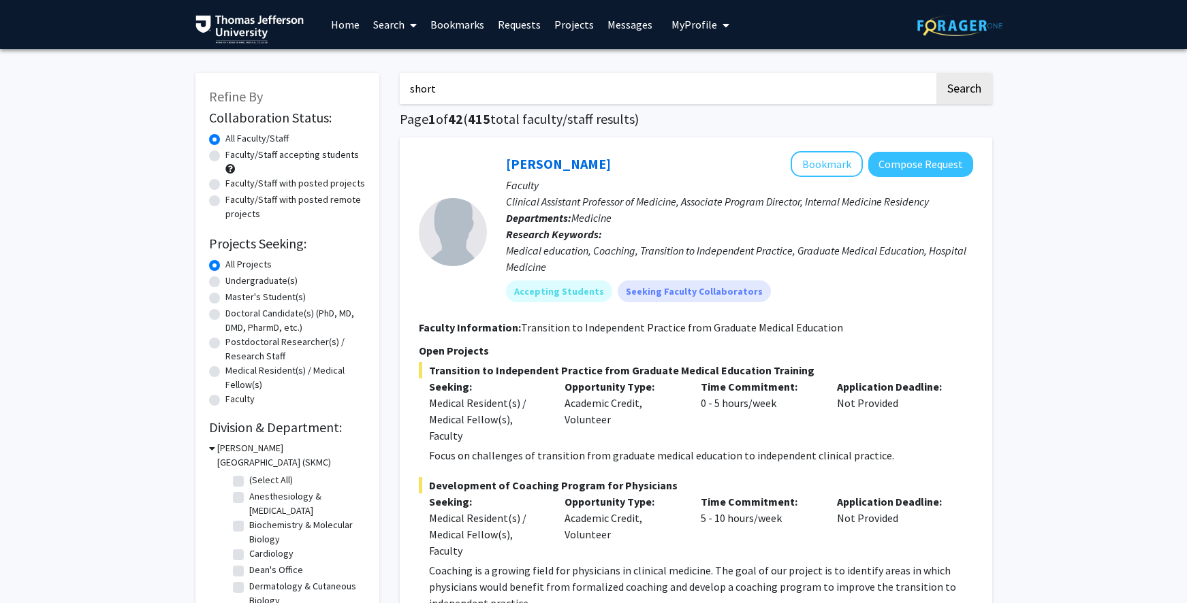
type input "short"
click at [937, 73] on button "Search" at bounding box center [965, 88] width 56 height 31
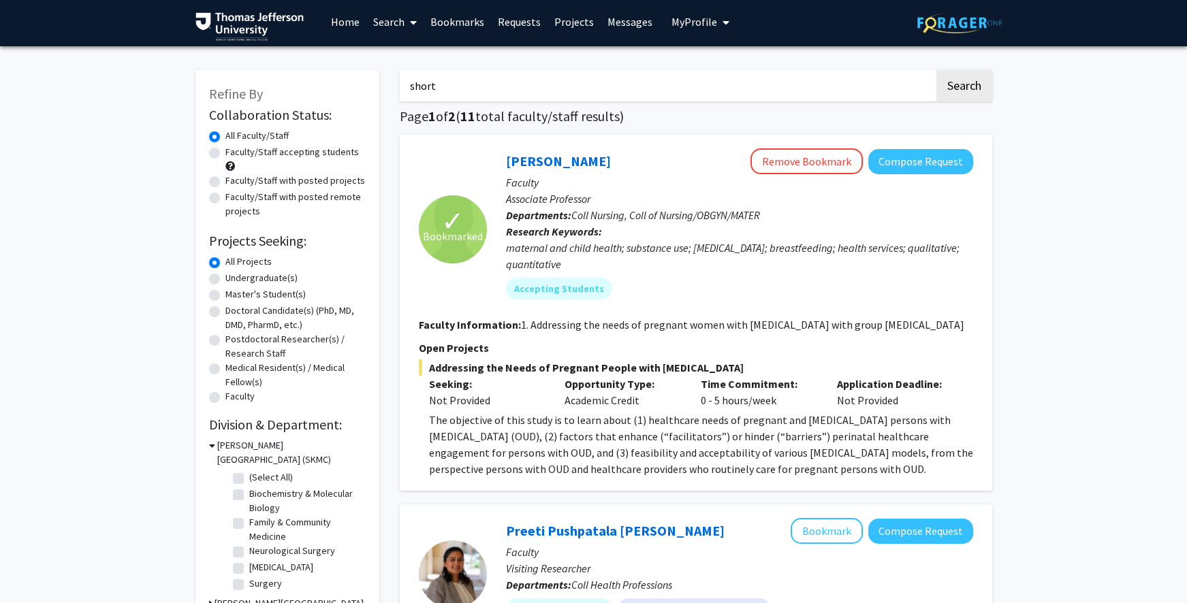
scroll to position [5, 0]
